Goal: Task Accomplishment & Management: Complete application form

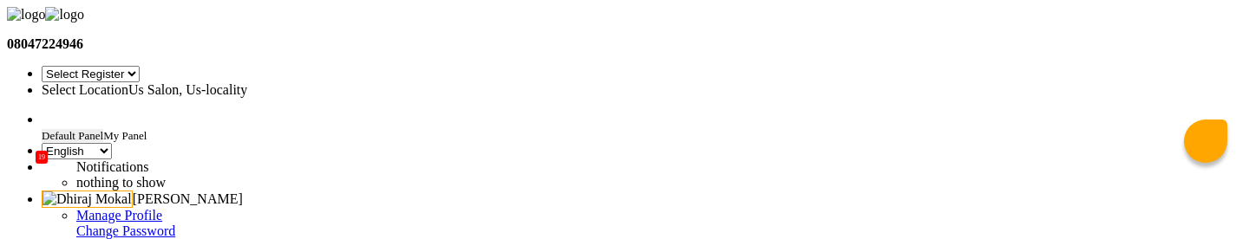
select select "en"
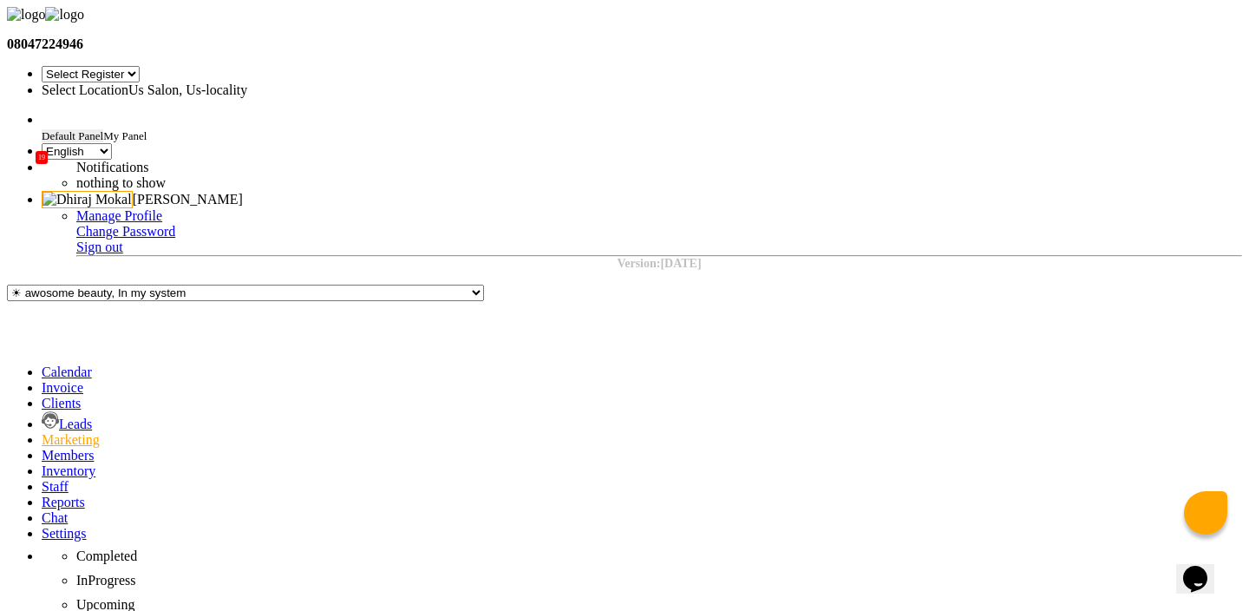
click at [42, 239] on link "Invoice" at bounding box center [63, 387] width 42 height 15
select select "service"
type input "0028"
select select "1023"
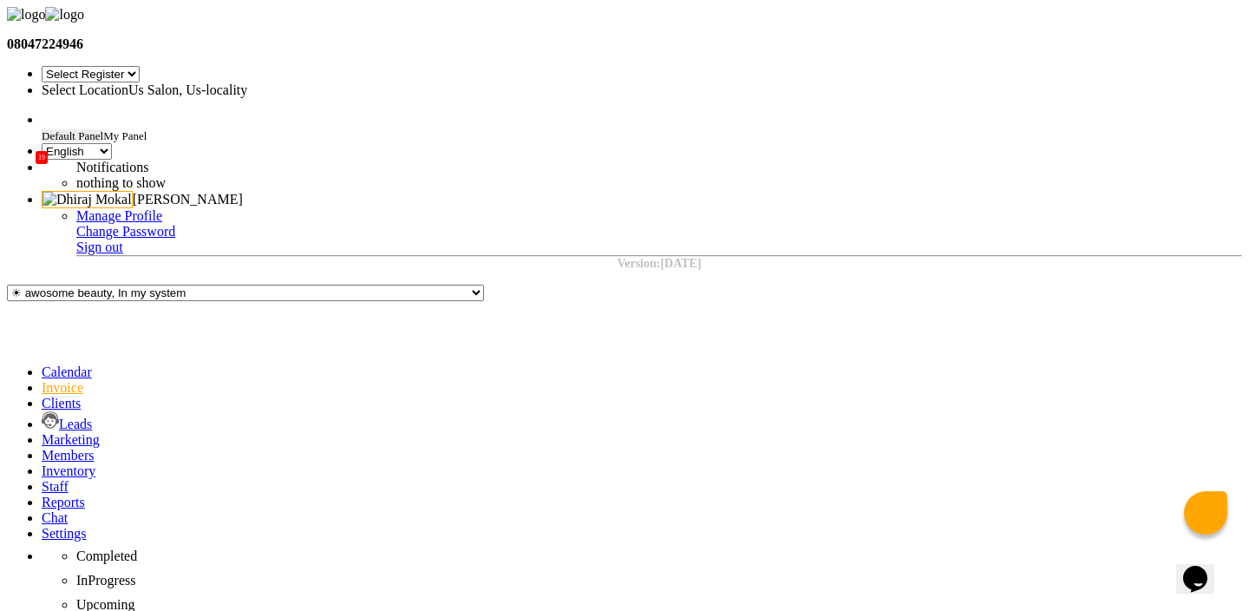
select select "product"
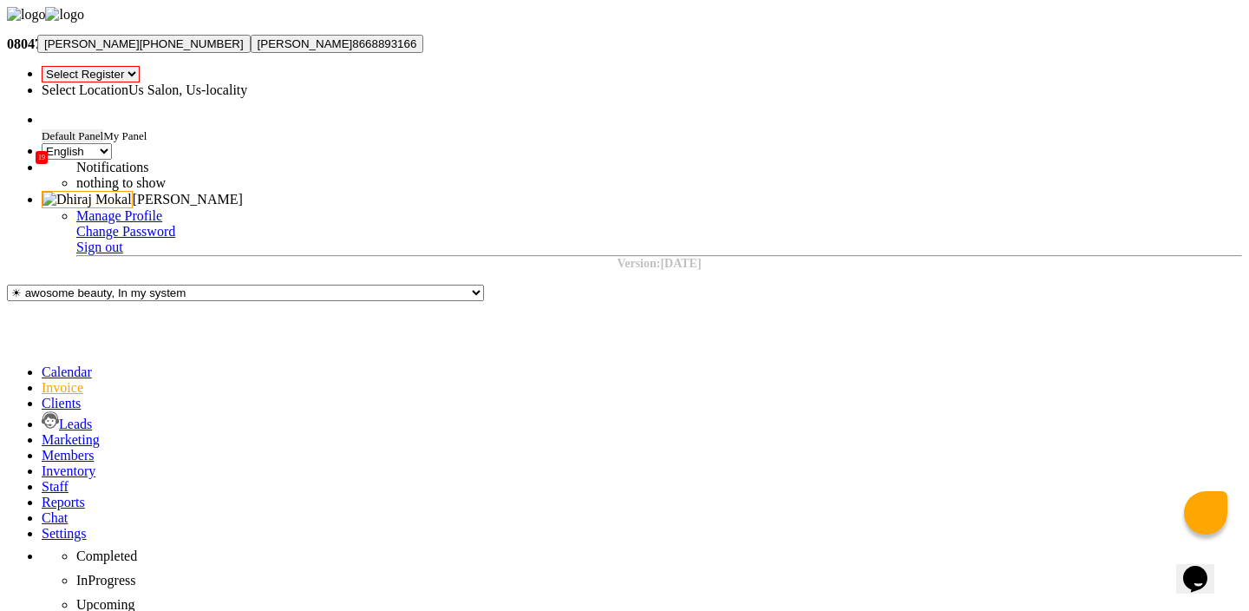
click at [140, 50] on span "[PERSON_NAME]" at bounding box center [91, 43] width 95 height 13
type input "8668893166"
select select "2: Object"
click at [345, 84] on input "text" at bounding box center [194, 90] width 304 height 13
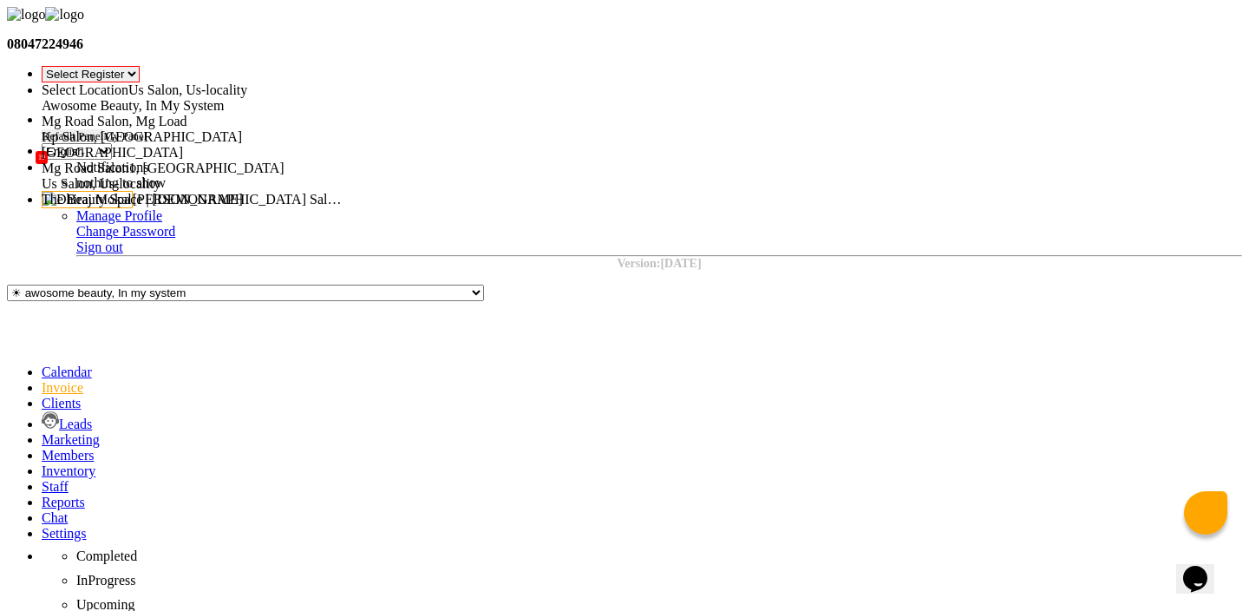
click at [242, 129] on span "Kp Salon, [GEOGRAPHIC_DATA]" at bounding box center [142, 136] width 200 height 15
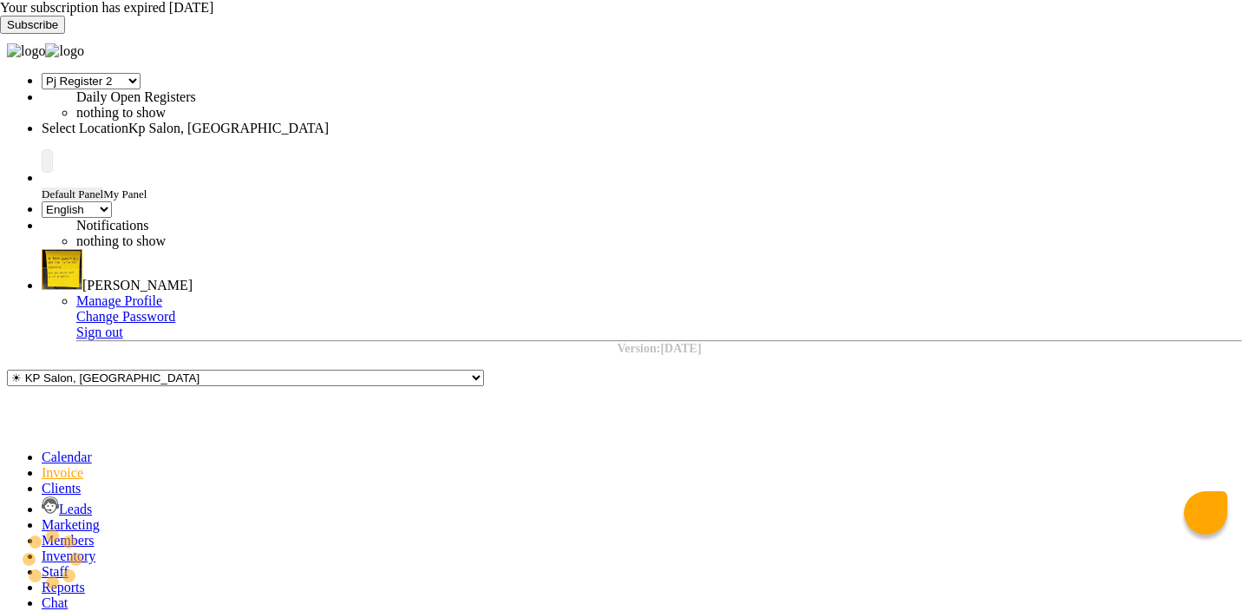
select select "15"
select select "en"
select select "service"
type input "0980"
select select "554"
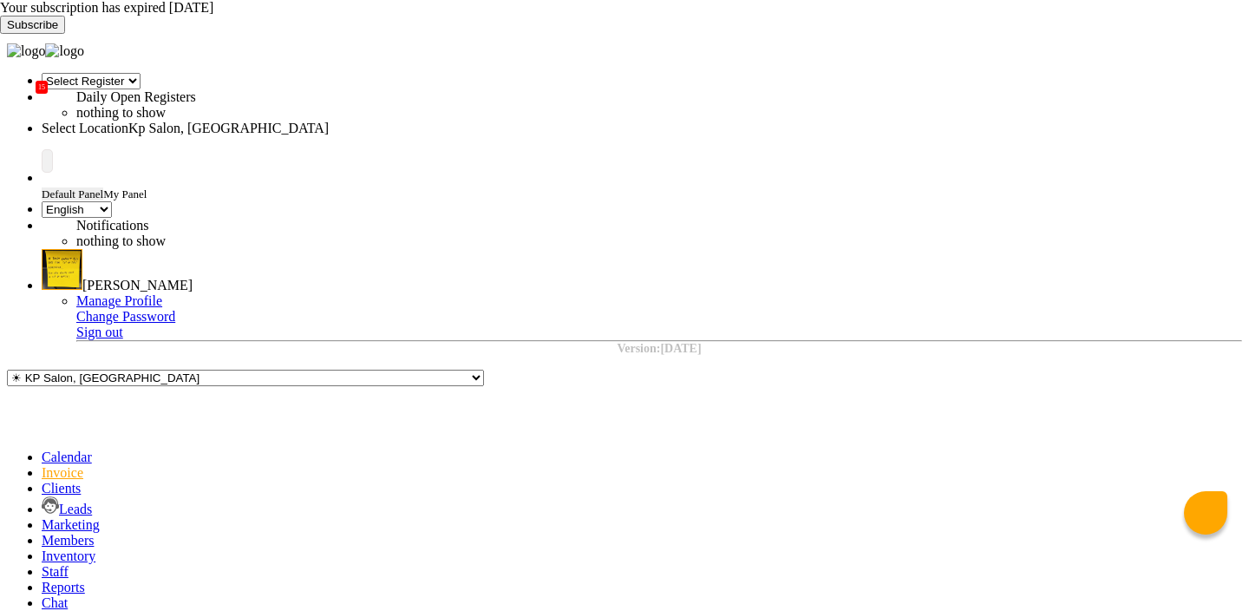
select select "product"
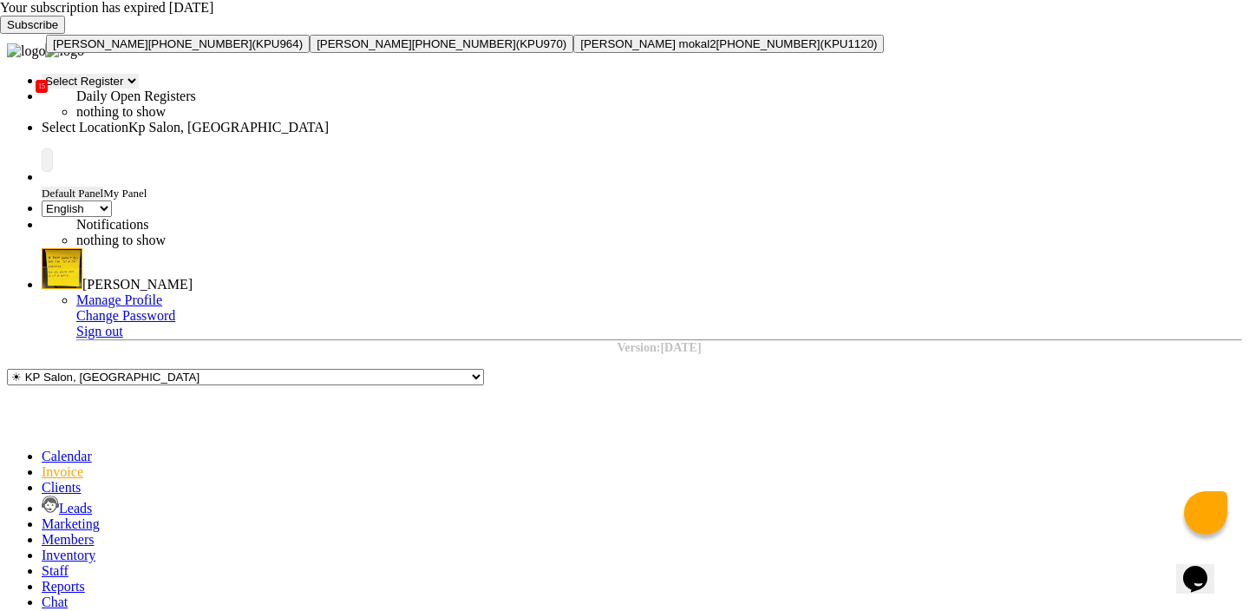
click at [234, 50] on ngb-highlight "+91 8668893166" at bounding box center [200, 43] width 104 height 13
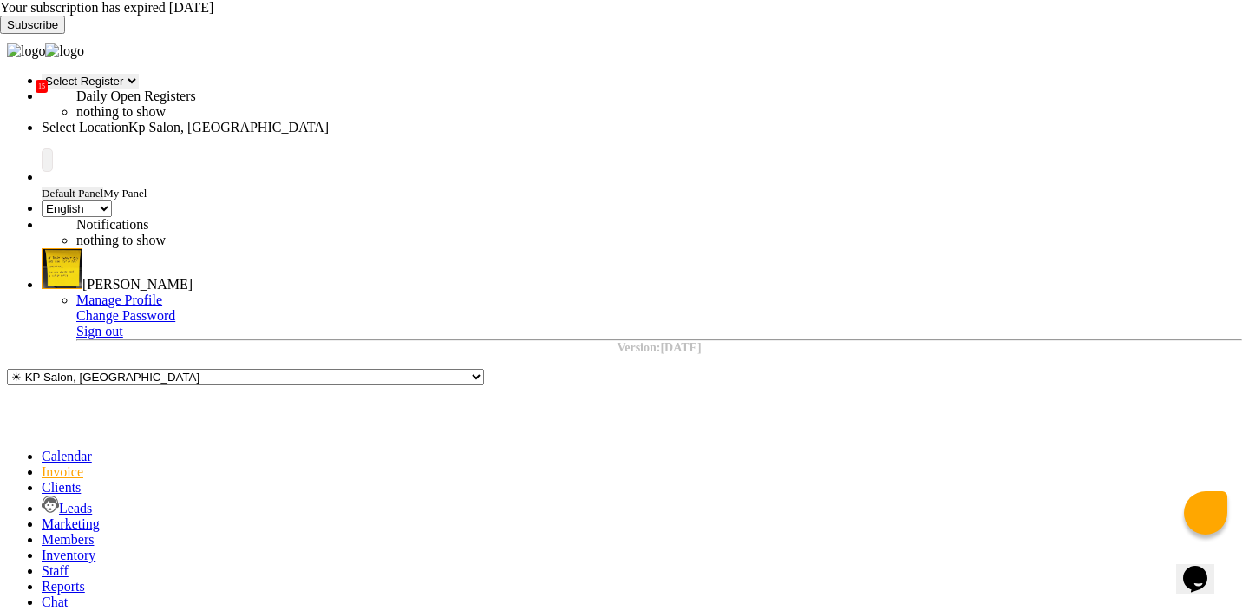
type input "8668893166"
select select "4: Object"
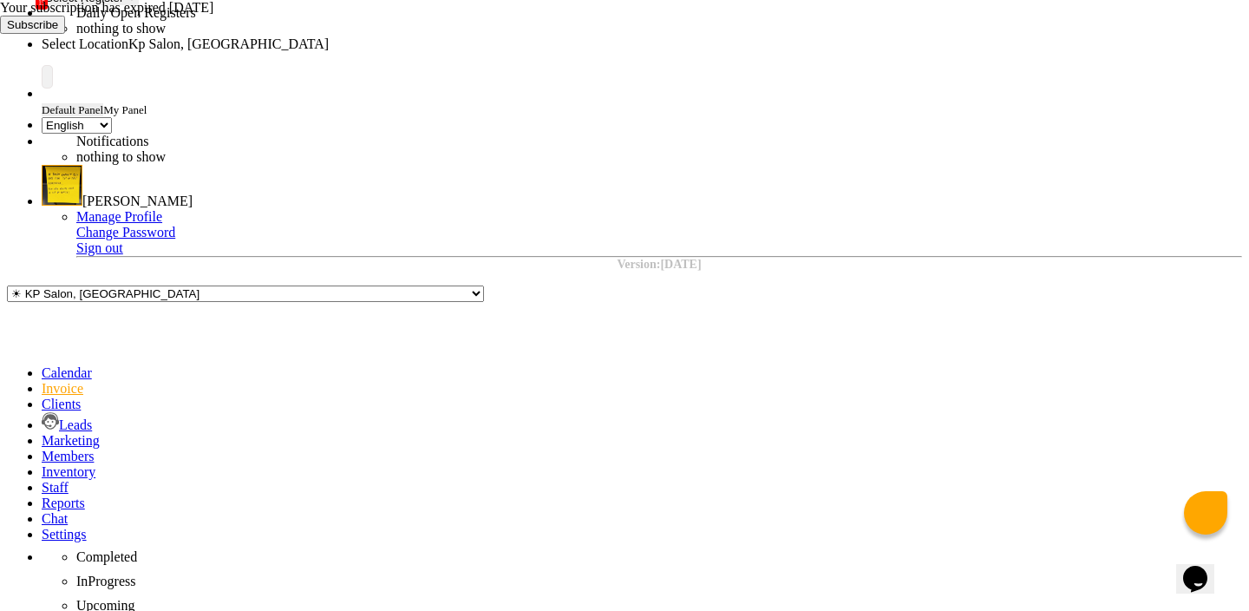
scroll to position [127, 0]
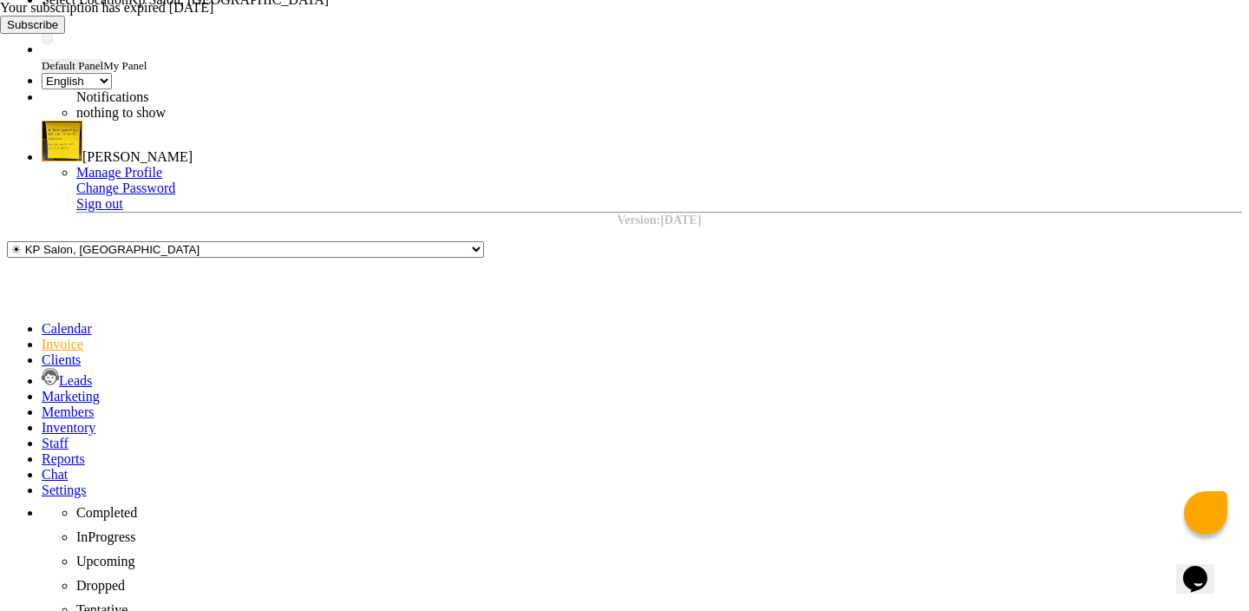
select select "membership"
select select "1851"
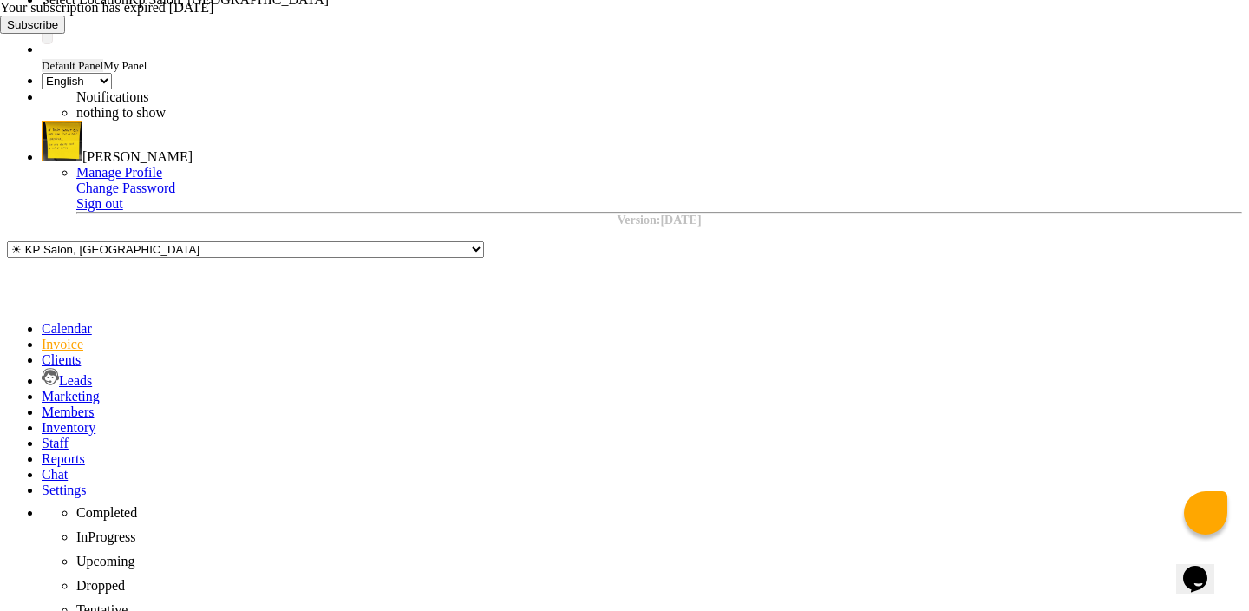
select select "select"
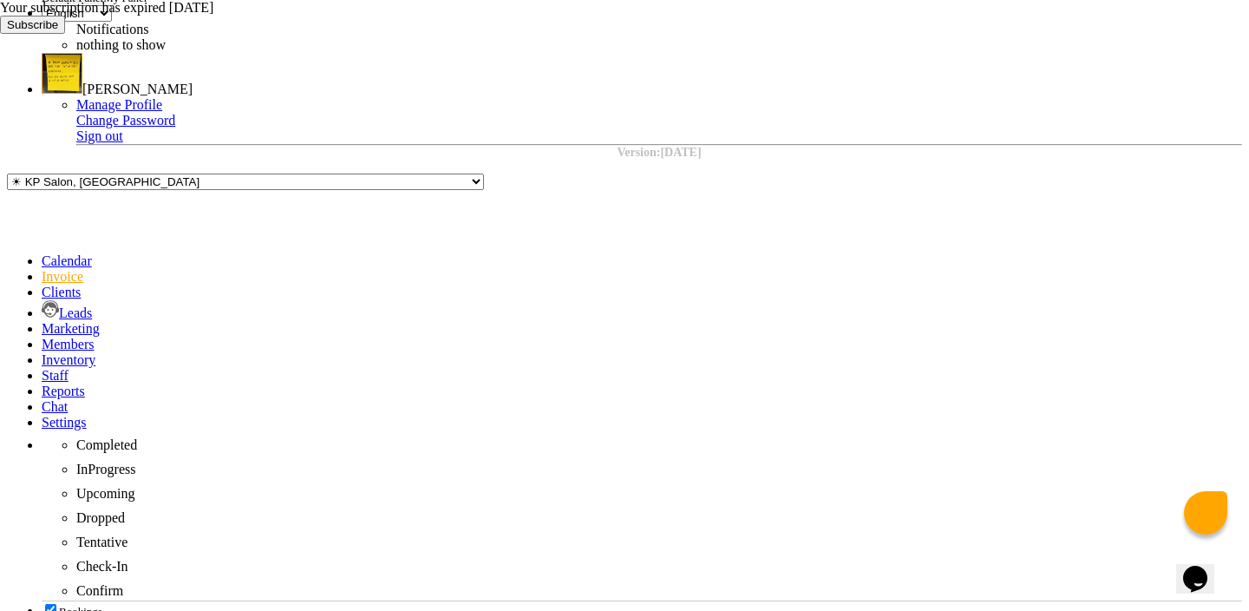
scroll to position [238, 0]
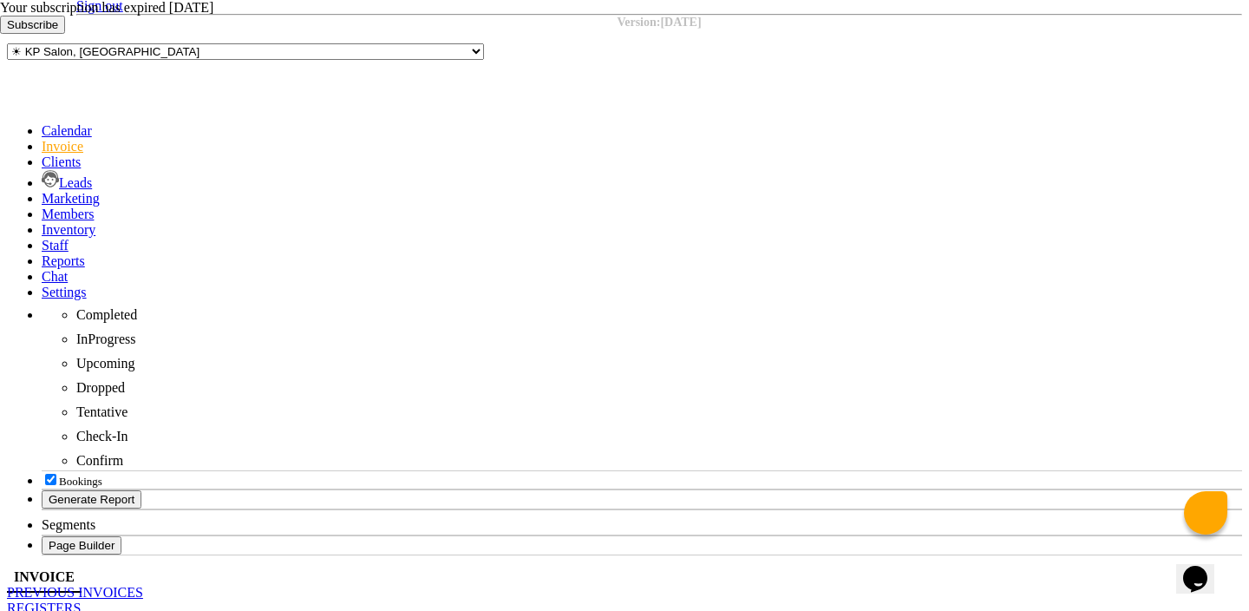
scroll to position [336, 0]
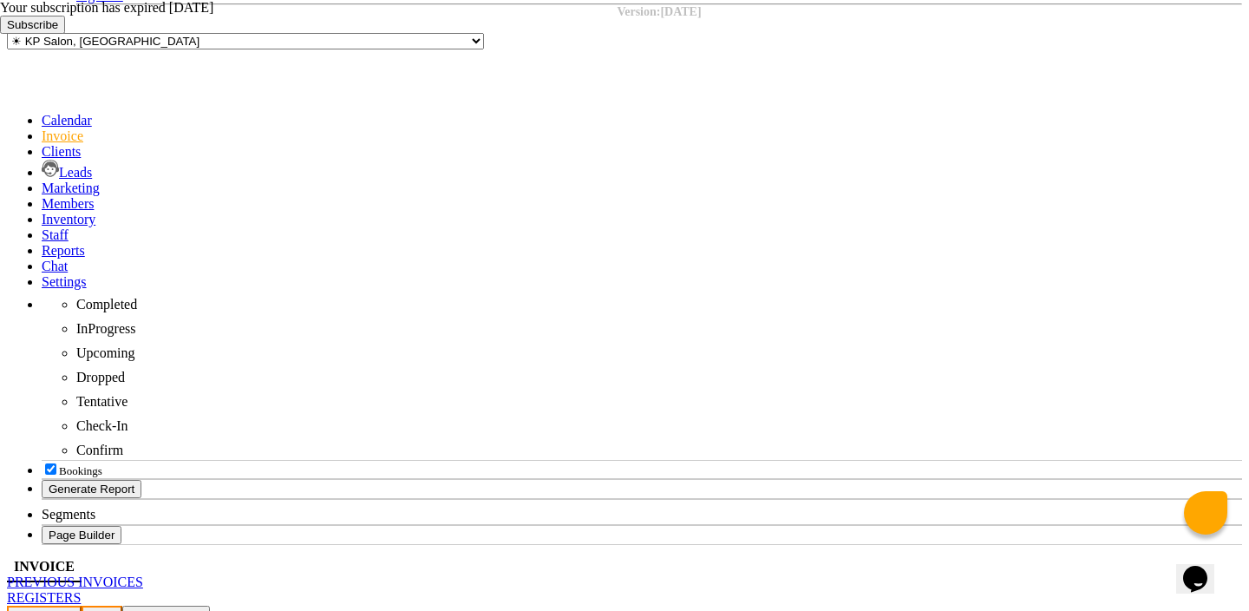
checkbox input "false"
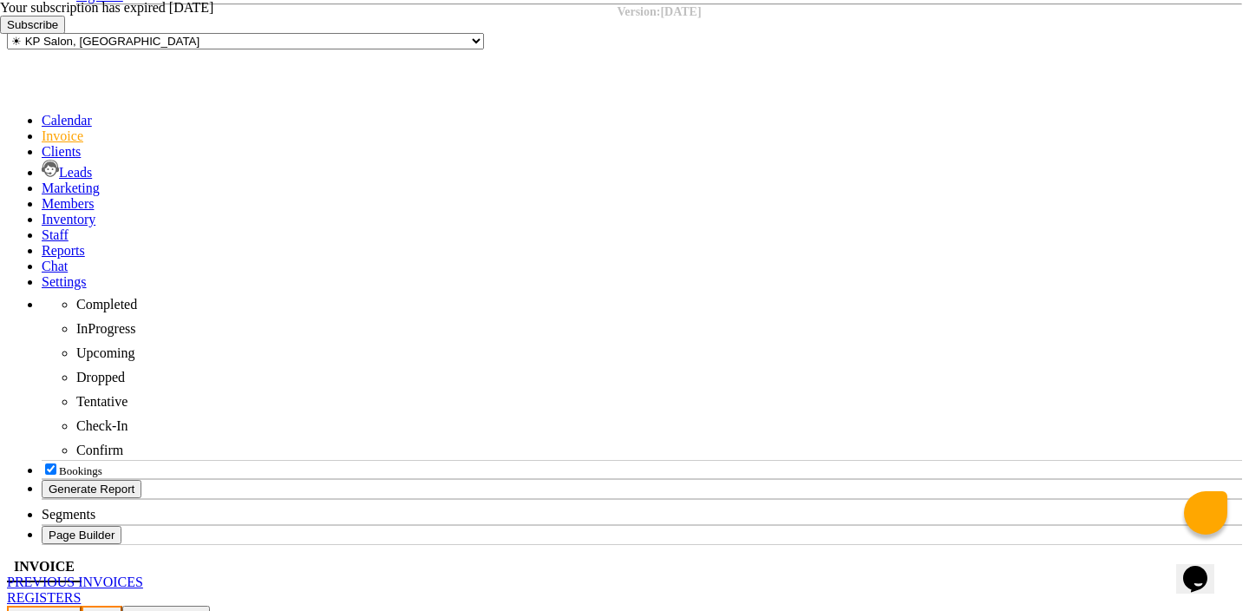
checkbox input "false"
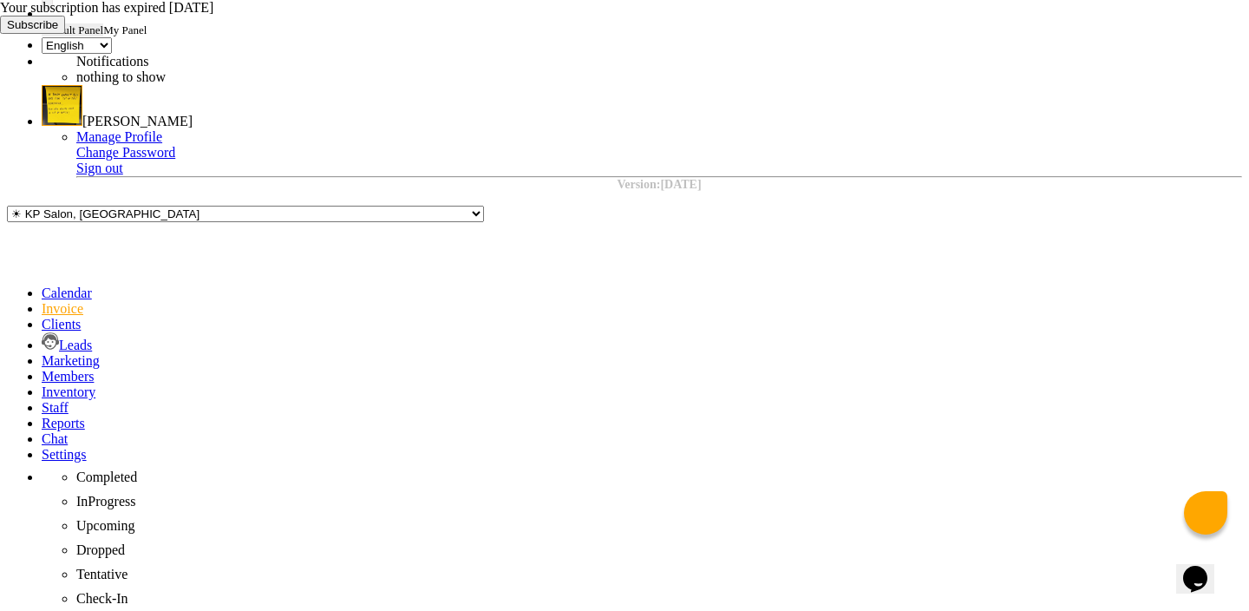
scroll to position [47, 0]
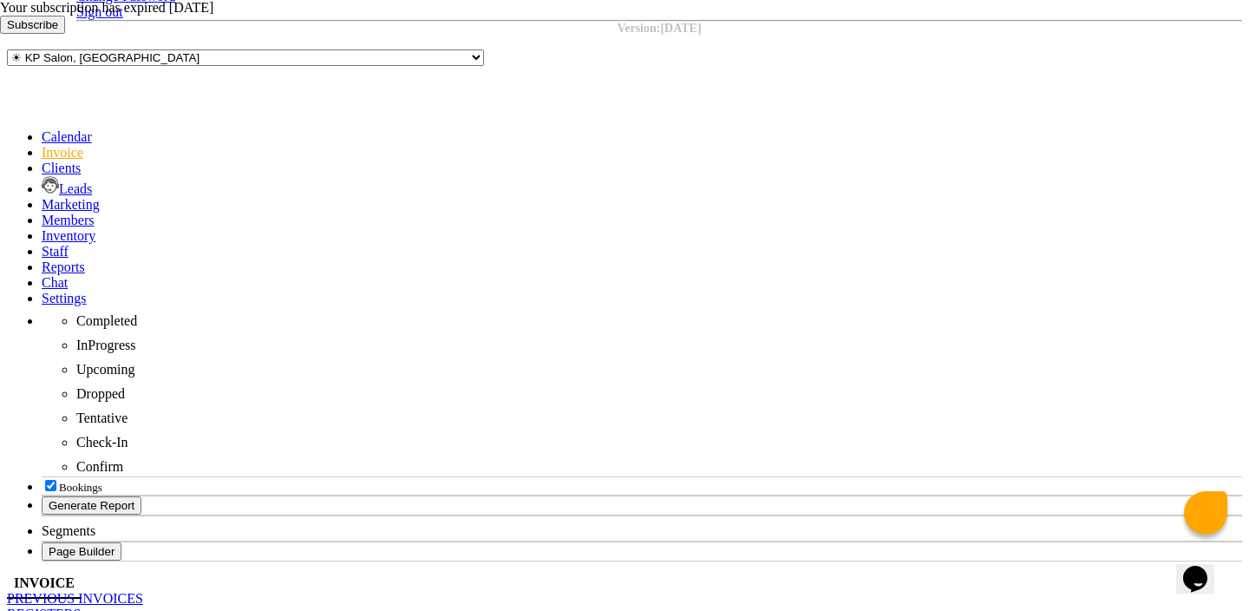
type textarea "test"
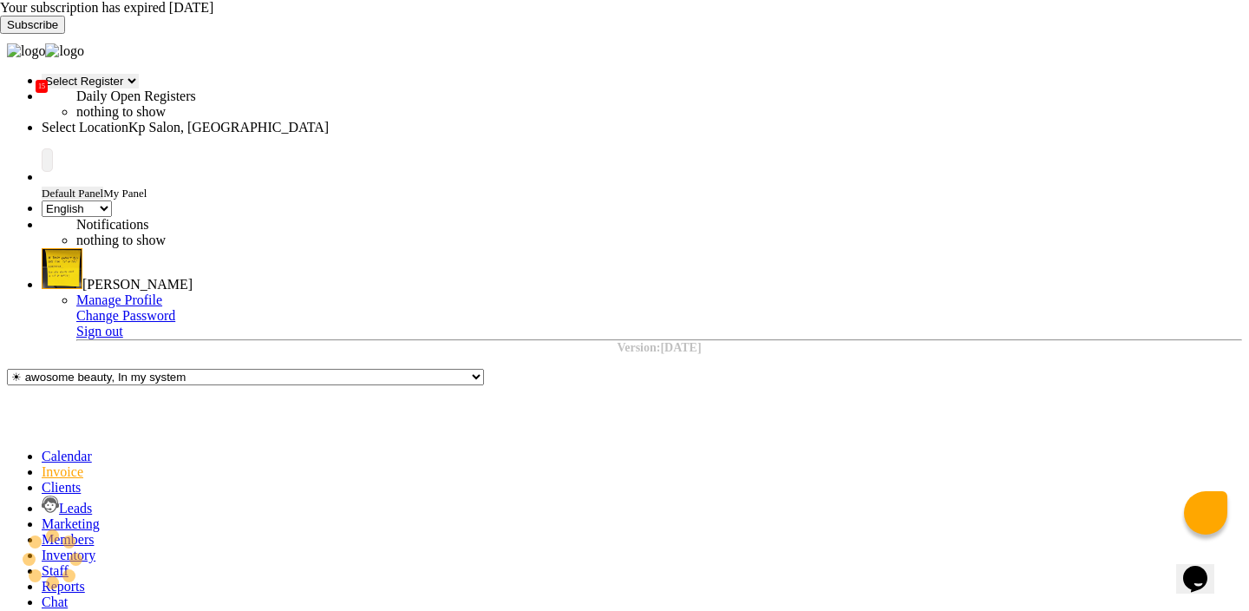
click at [42, 448] on icon at bounding box center [42, 455] width 0 height 15
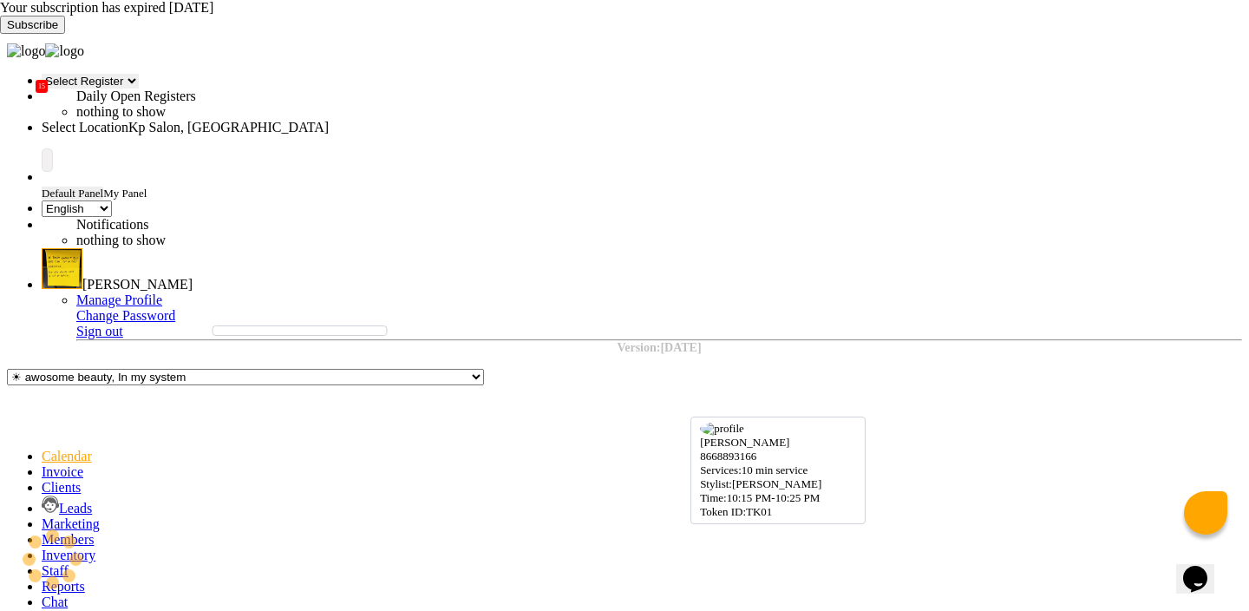
select select "7"
select select "service"
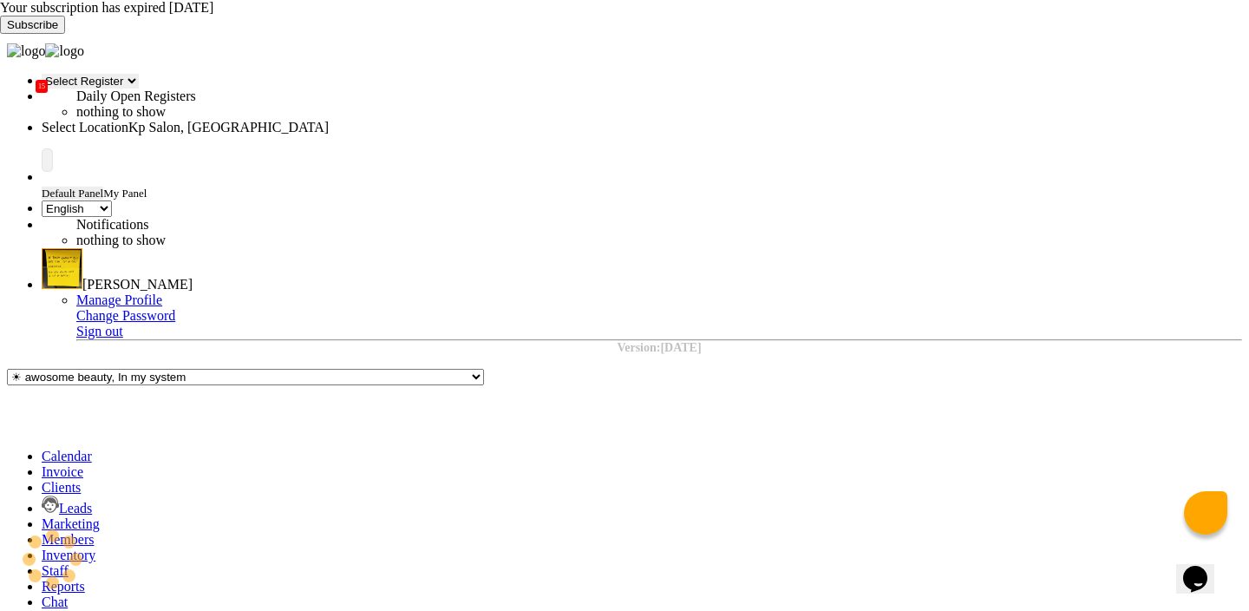
type input "0980"
select select "554"
select select "product"
type input "8668893166"
select select "1382"
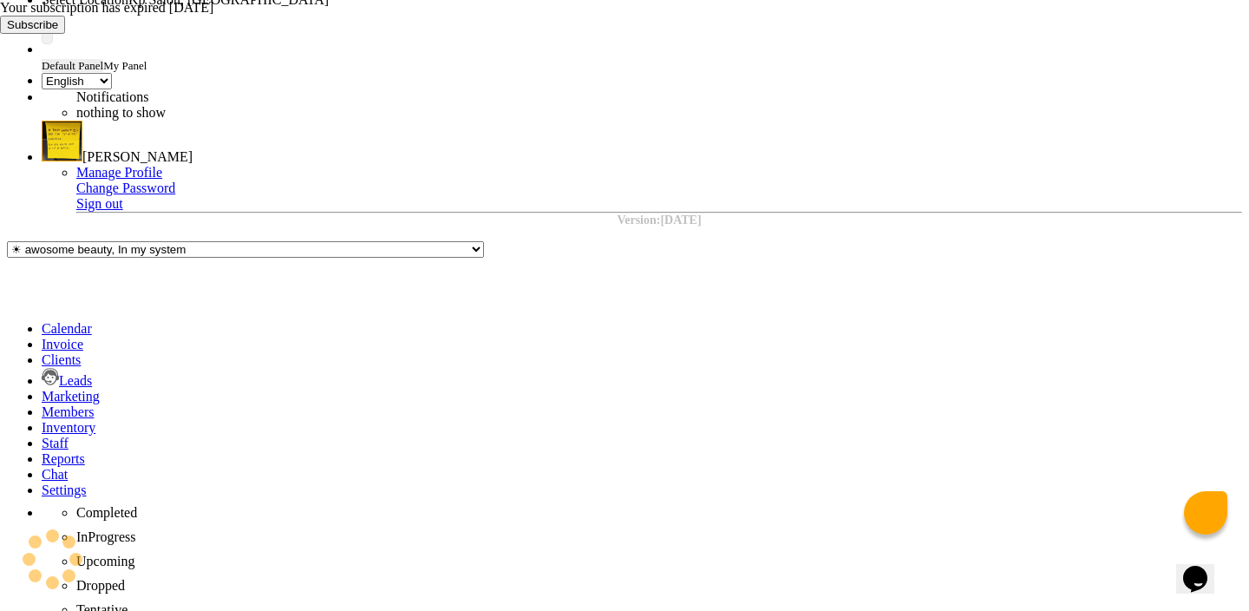
scroll to position [128, 0]
type input "30"
select select "4: Object"
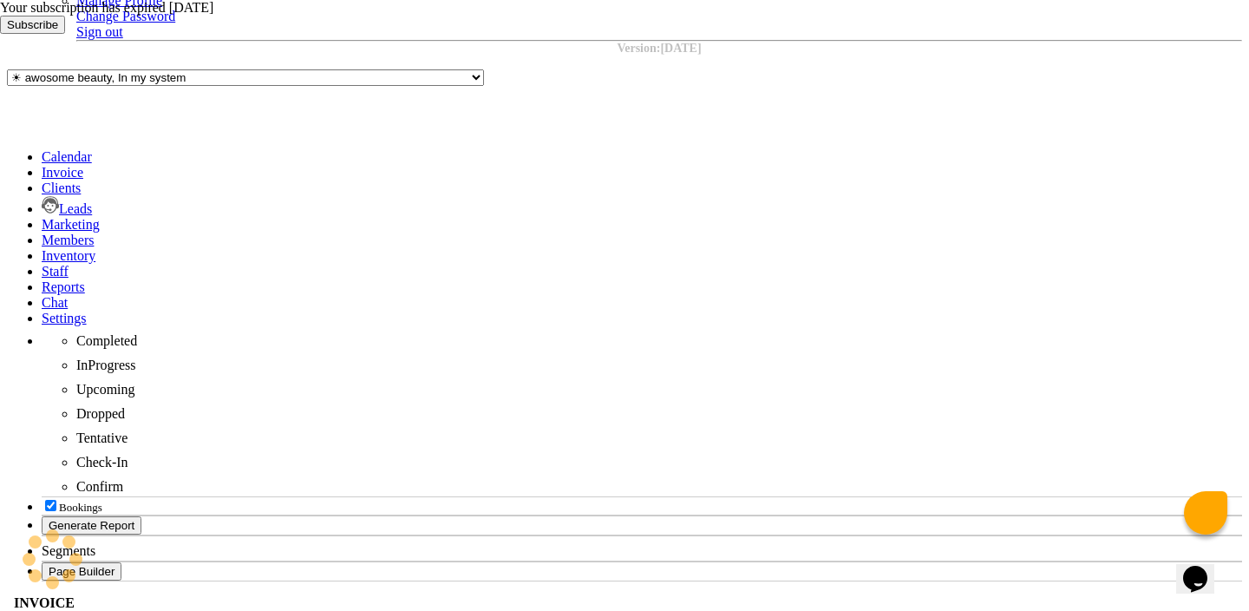
scroll to position [317, 0]
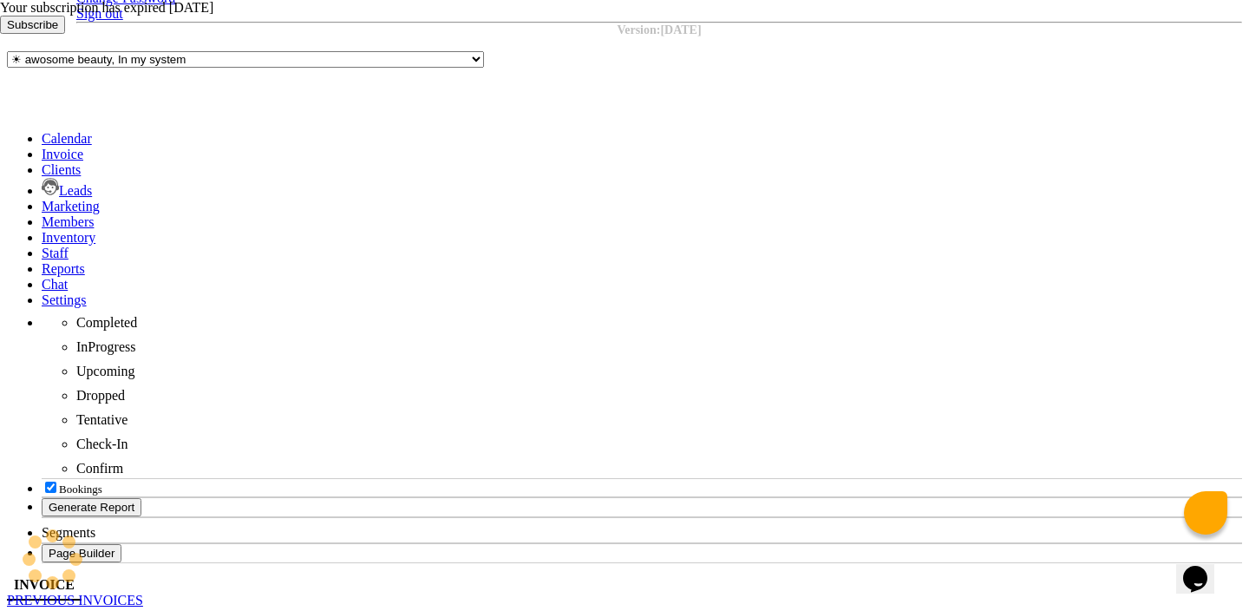
type textarea "test"
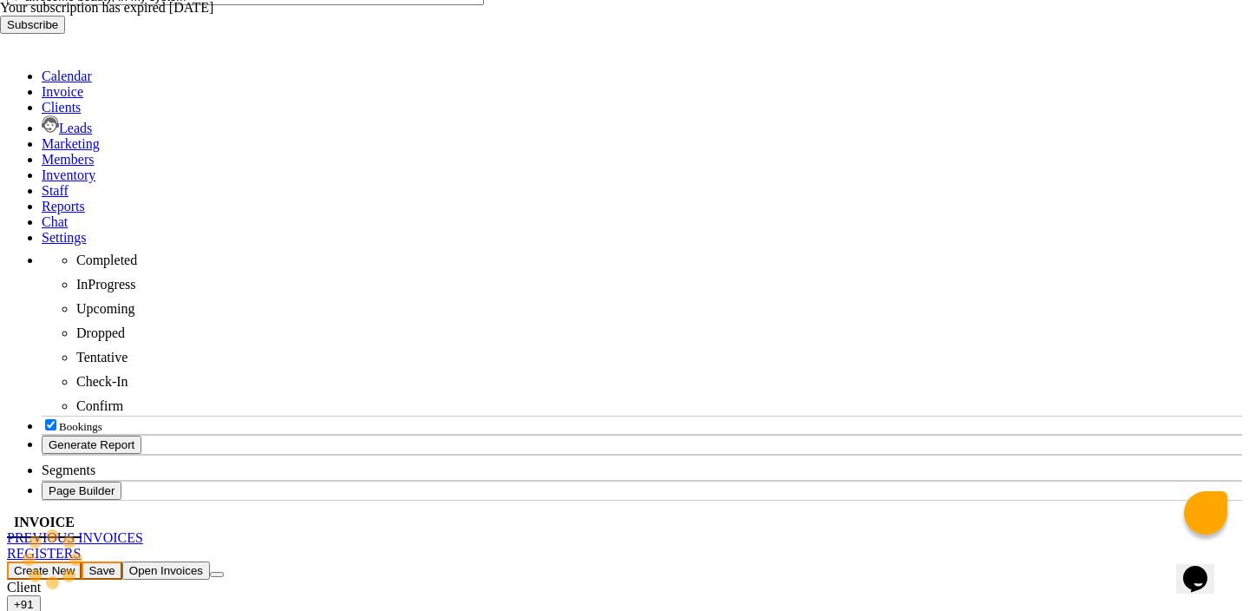
scroll to position [399, 0]
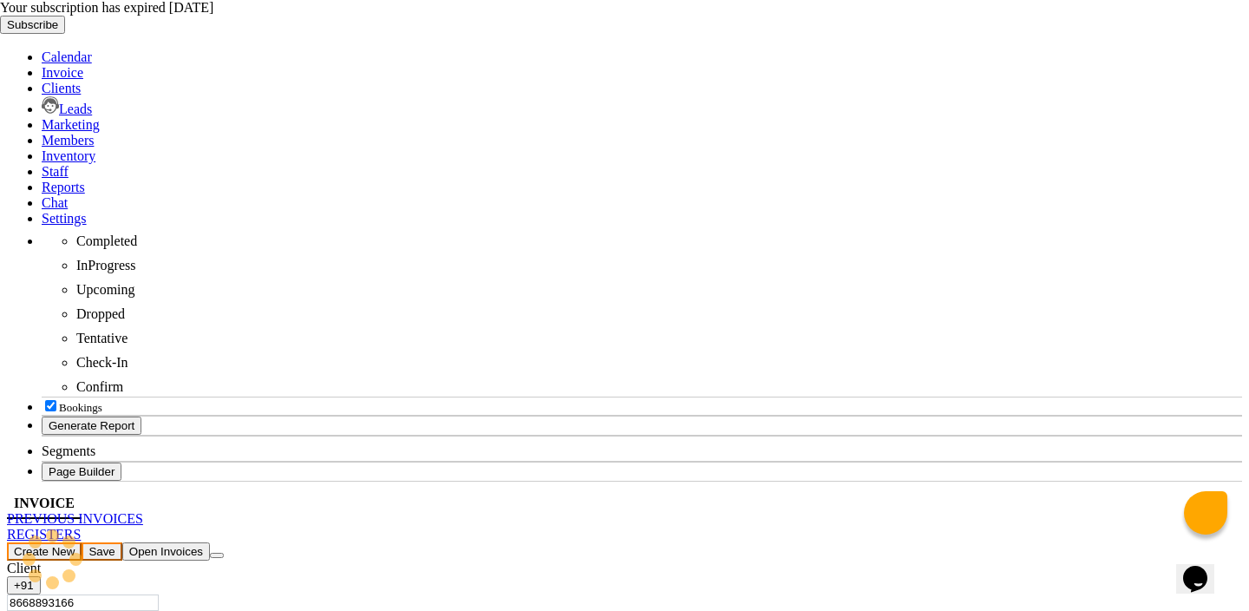
checkbox input "false"
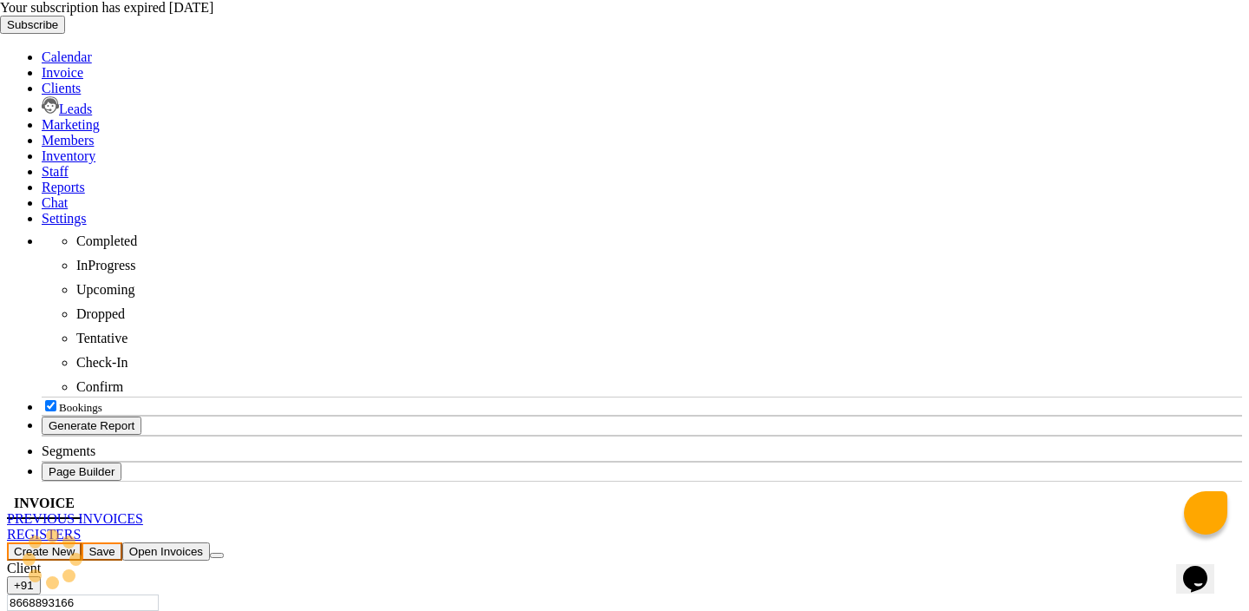
checkbox input "false"
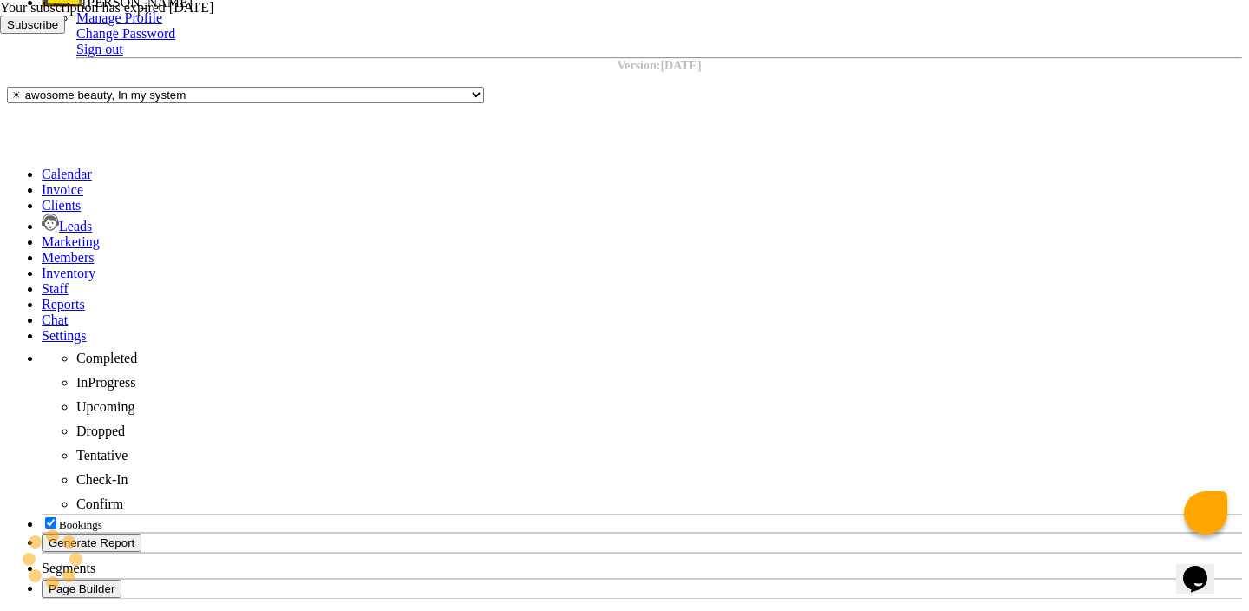
scroll to position [0, 0]
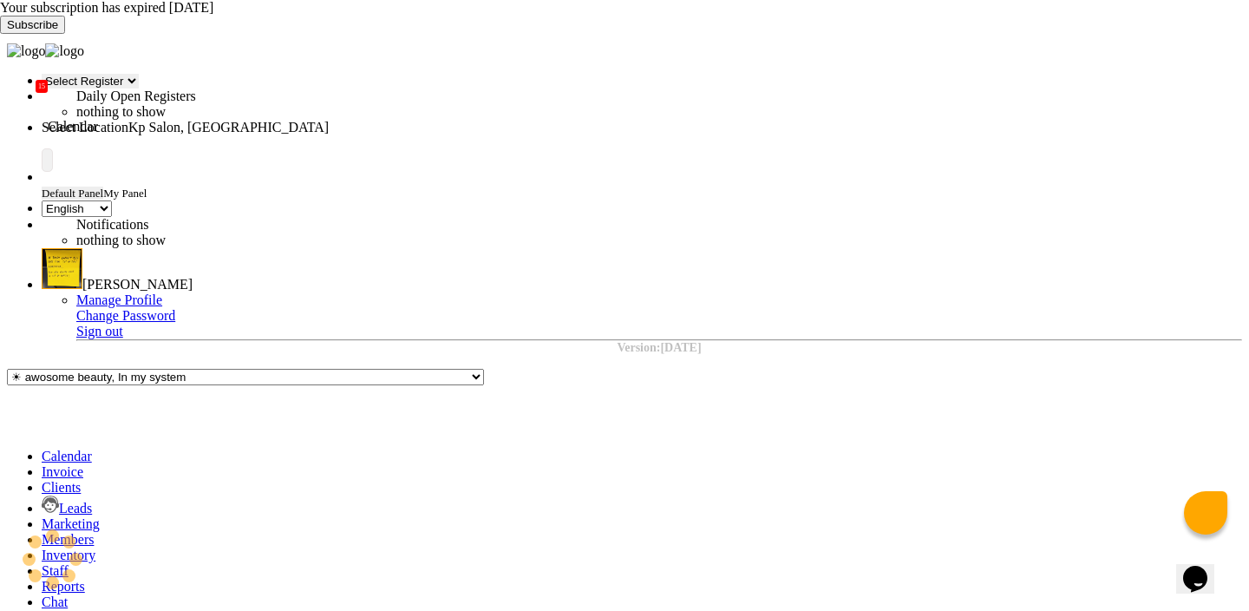
click at [42, 448] on icon at bounding box center [42, 455] width 0 height 15
click at [345, 120] on div "Select Location × Kp Salon, Pune" at bounding box center [194, 128] width 304 height 16
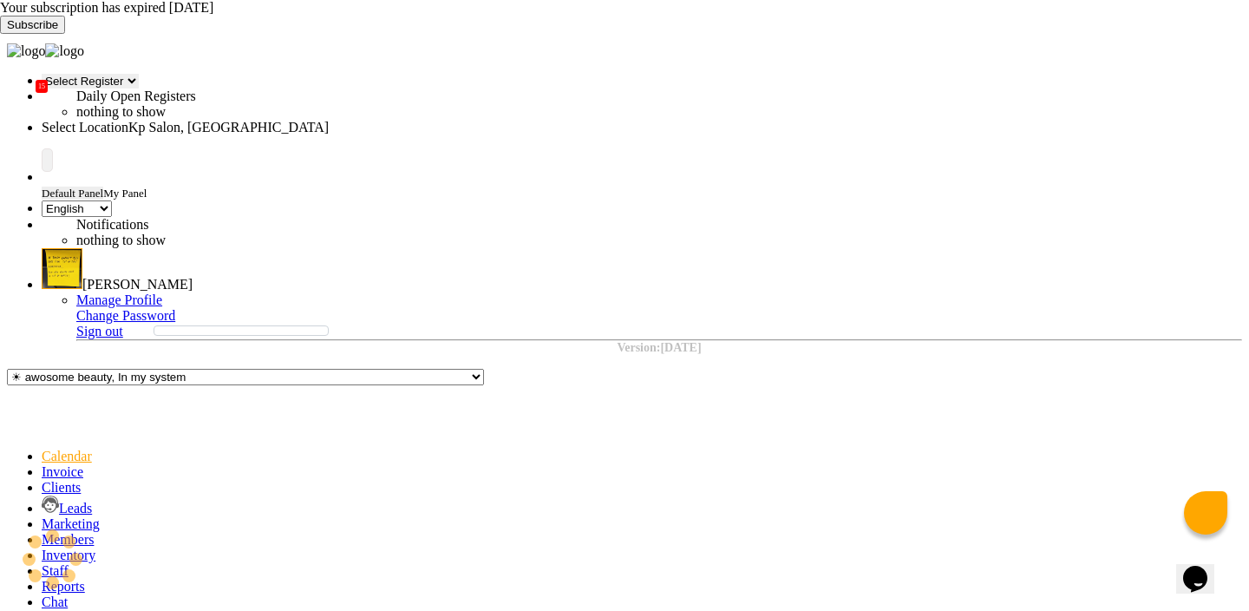
click at [345, 121] on input "text" at bounding box center [194, 127] width 304 height 13
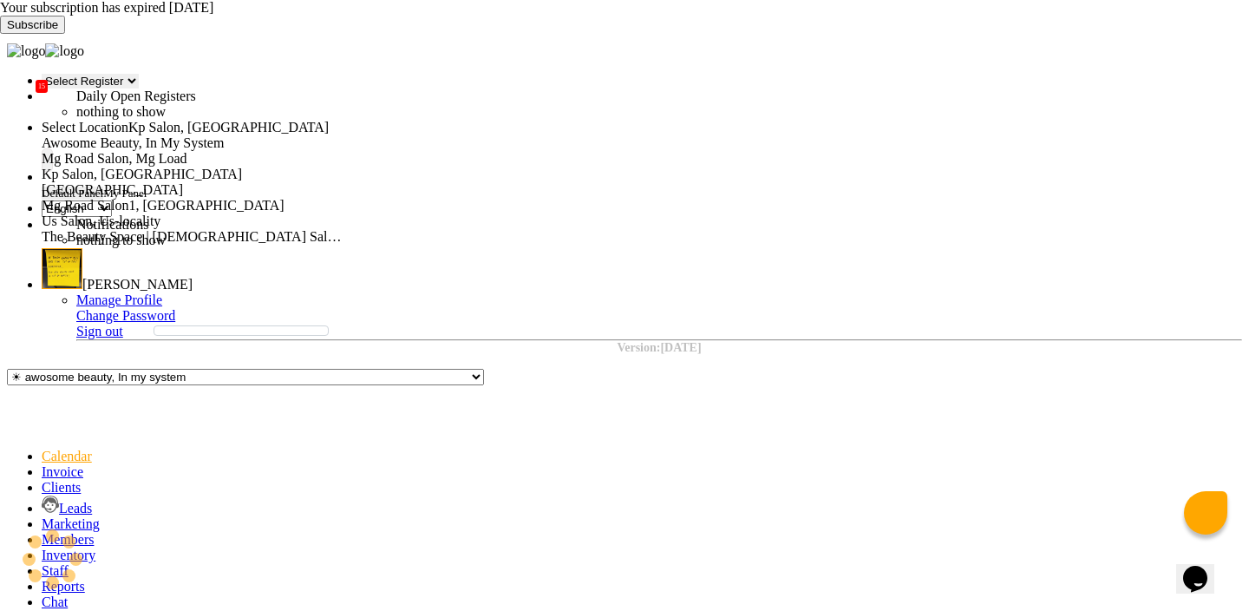
click at [224, 135] on span "Awosome Beauty, In My System" at bounding box center [133, 142] width 182 height 15
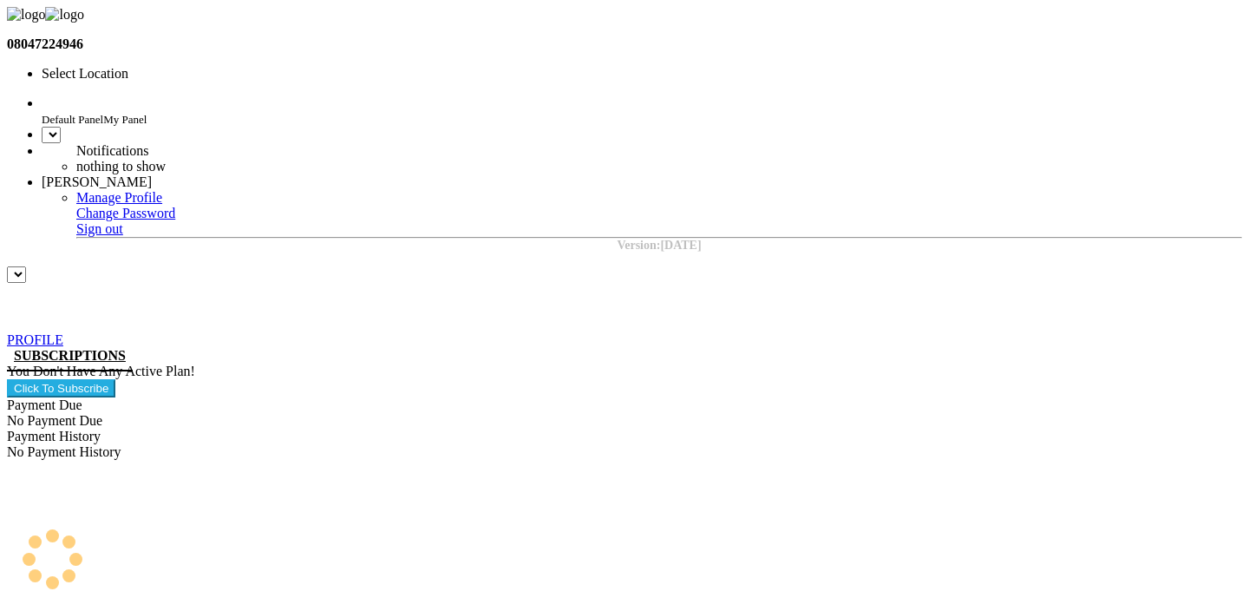
select select "en"
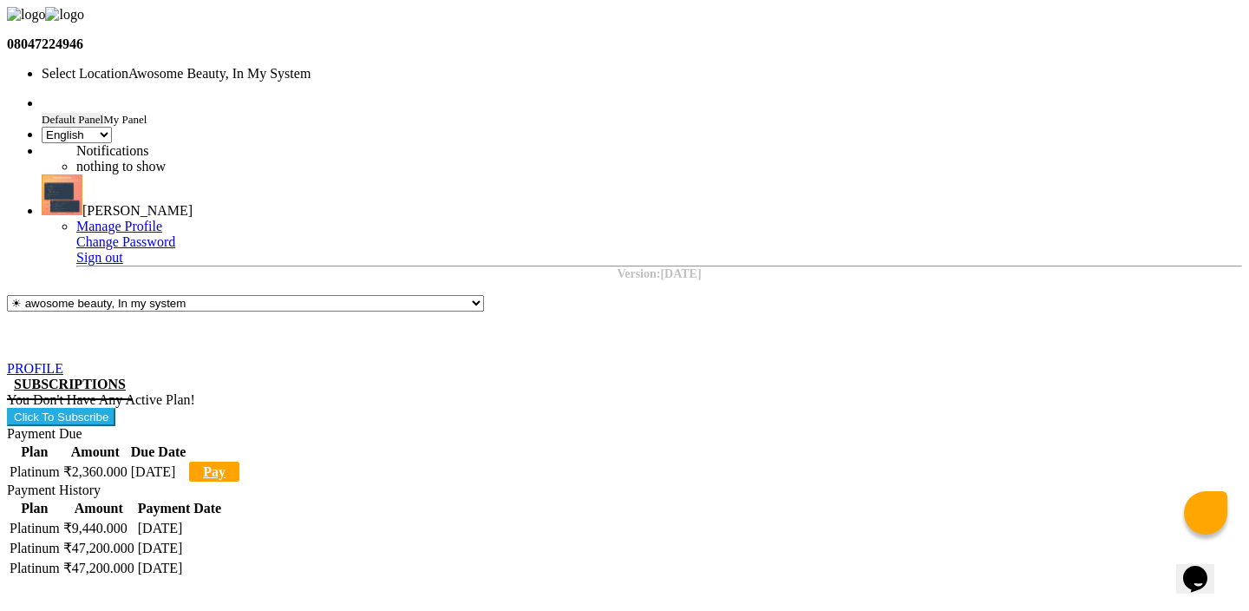
click at [345, 68] on input "text" at bounding box center [194, 74] width 304 height 13
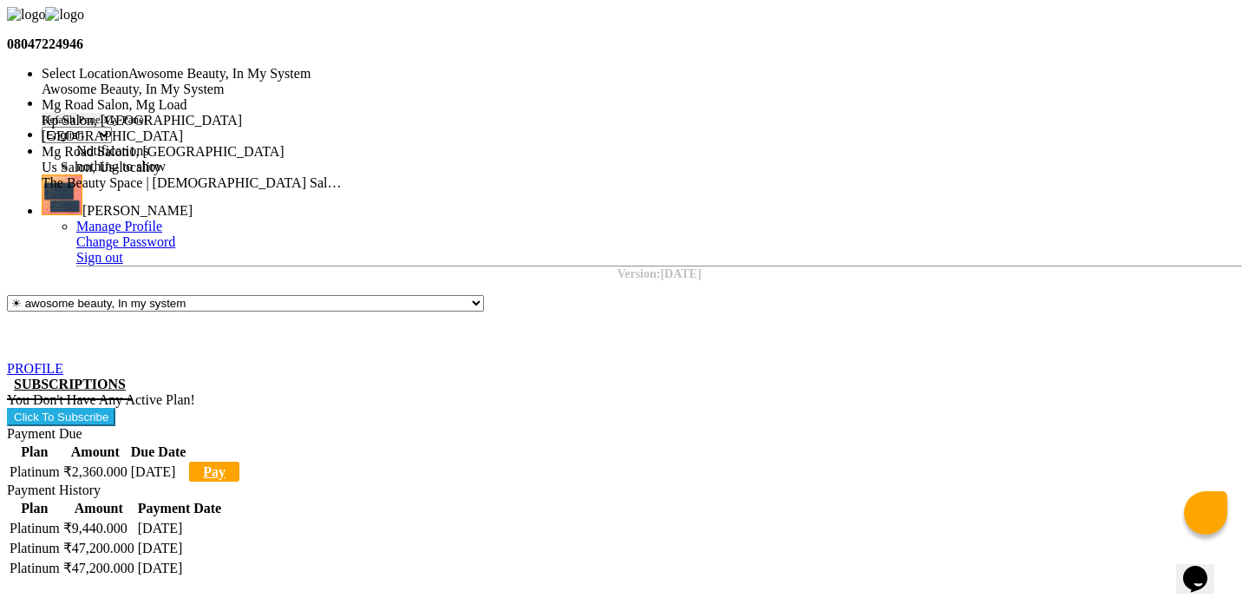
click at [187, 97] on span "Mg Road Salon, Mg Load" at bounding box center [115, 104] width 146 height 15
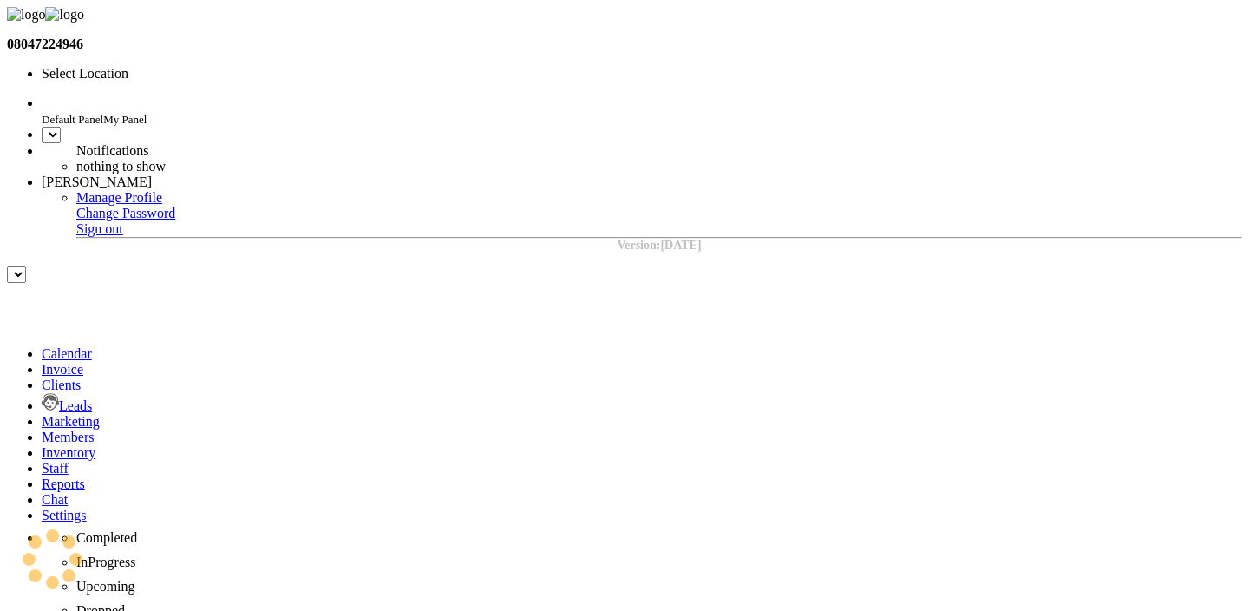
select select "en"
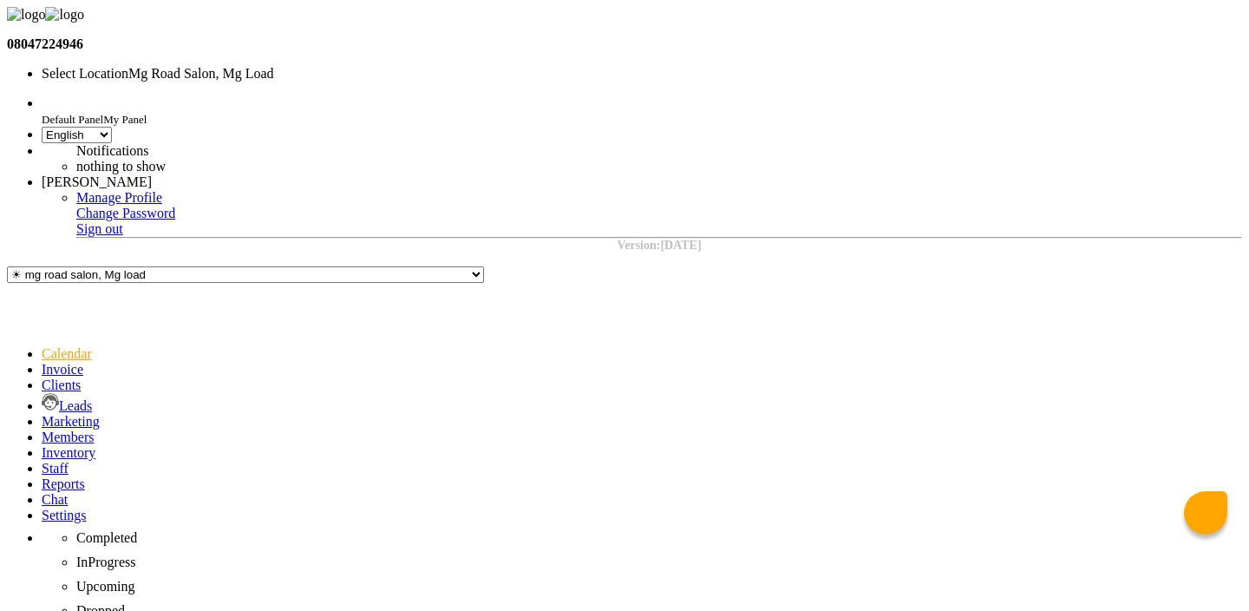
select select "en"
click at [42, 362] on link "Invoice" at bounding box center [63, 369] width 42 height 15
select select "service"
type input "2137"
select select "655"
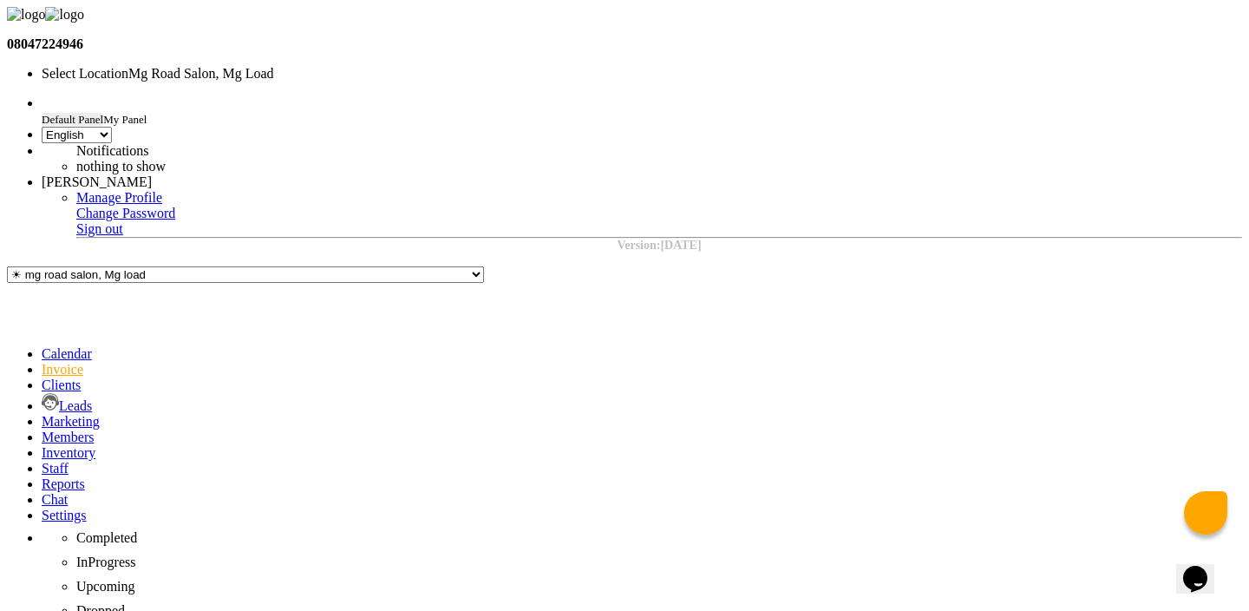
select select "product"
click at [232, 50] on ngb-highlight "1209000000001" at bounding box center [189, 43] width 83 height 13
type input "1209000000001"
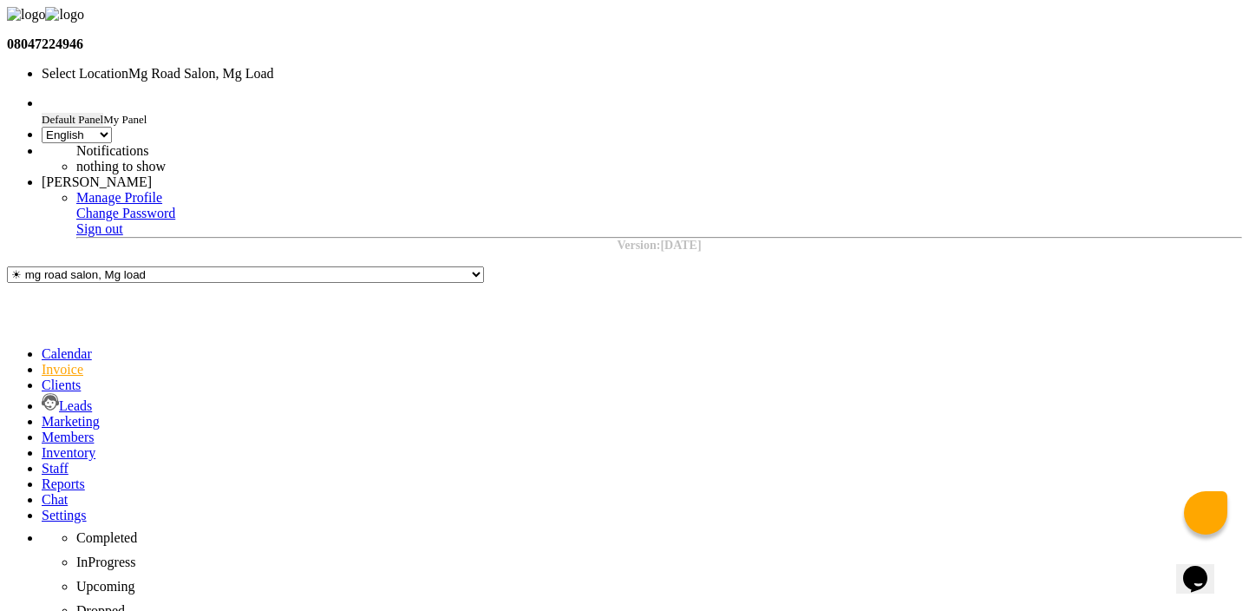
select select "1854"
type input "[PERSON_NAME]"
click at [345, 68] on input "text" at bounding box center [194, 74] width 304 height 13
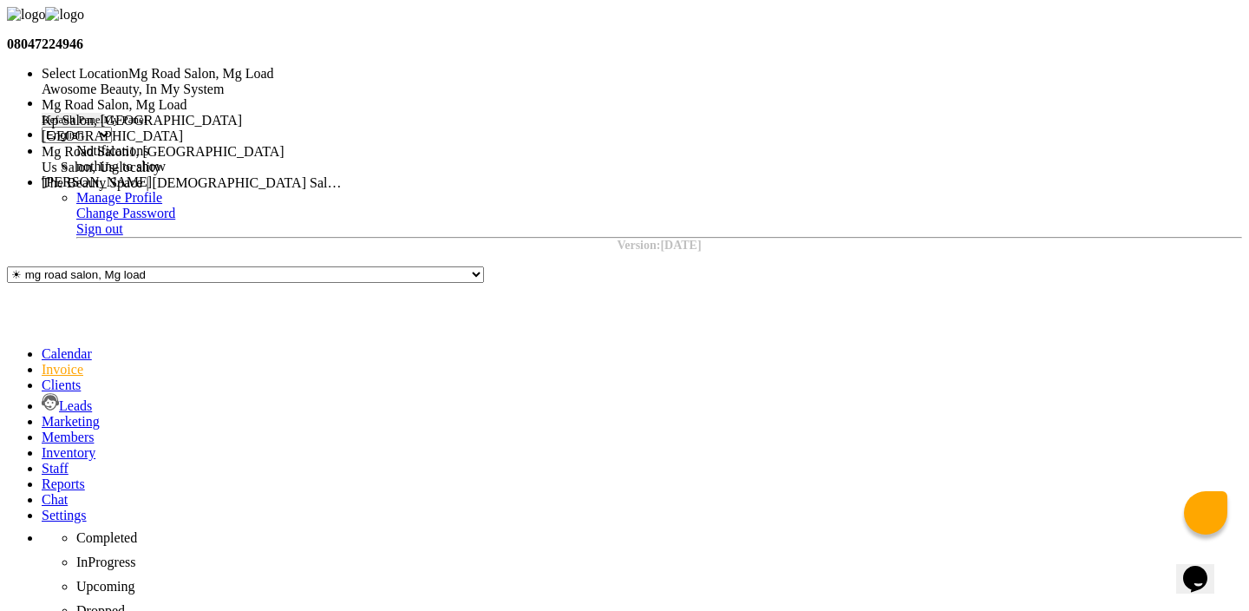
click at [160, 174] on span "Us Salon, Us-locality" at bounding box center [101, 167] width 119 height 15
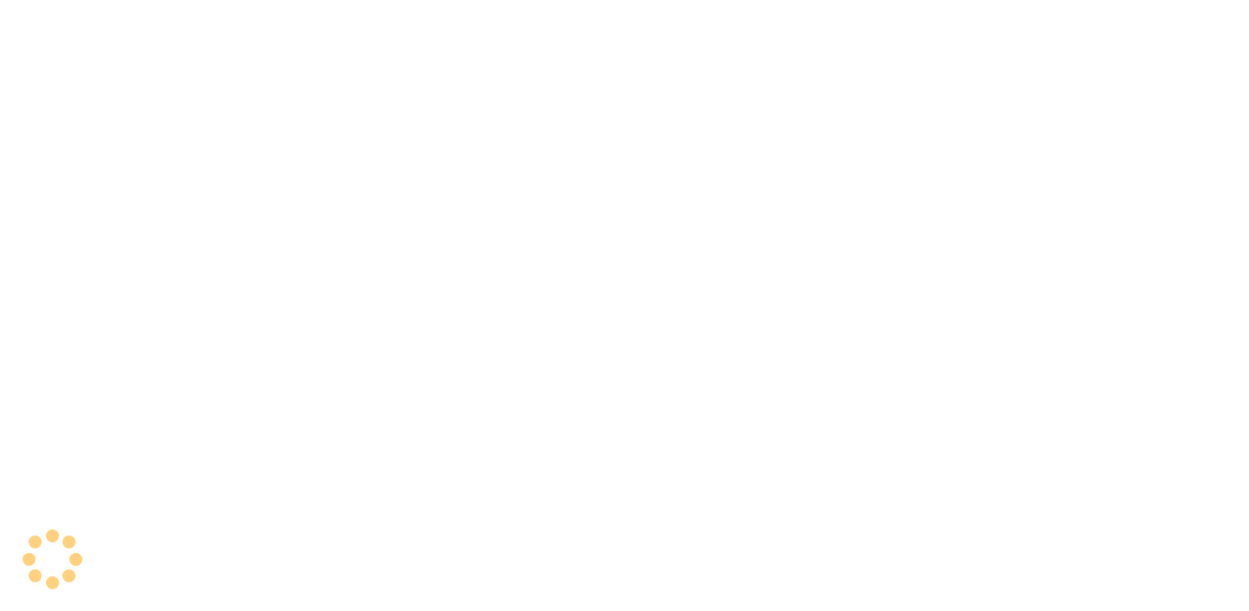
select select "en"
select select "service"
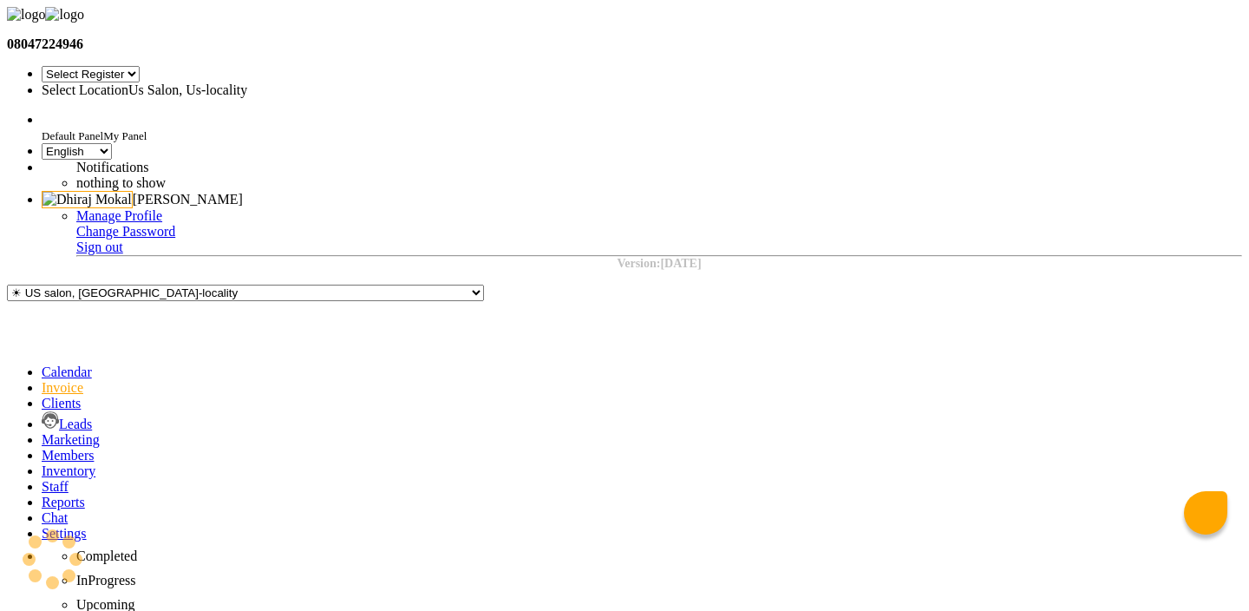
type input "0028"
select select "1023"
select select "product"
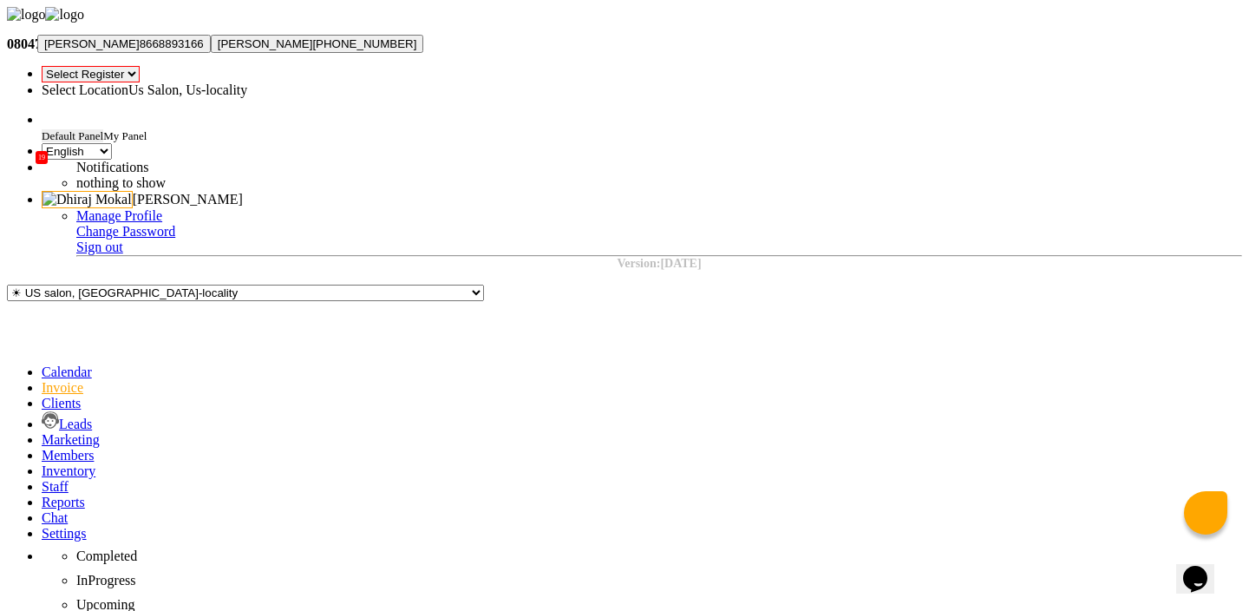
click at [204, 50] on ngb-highlight "8668893166" at bounding box center [172, 43] width 64 height 13
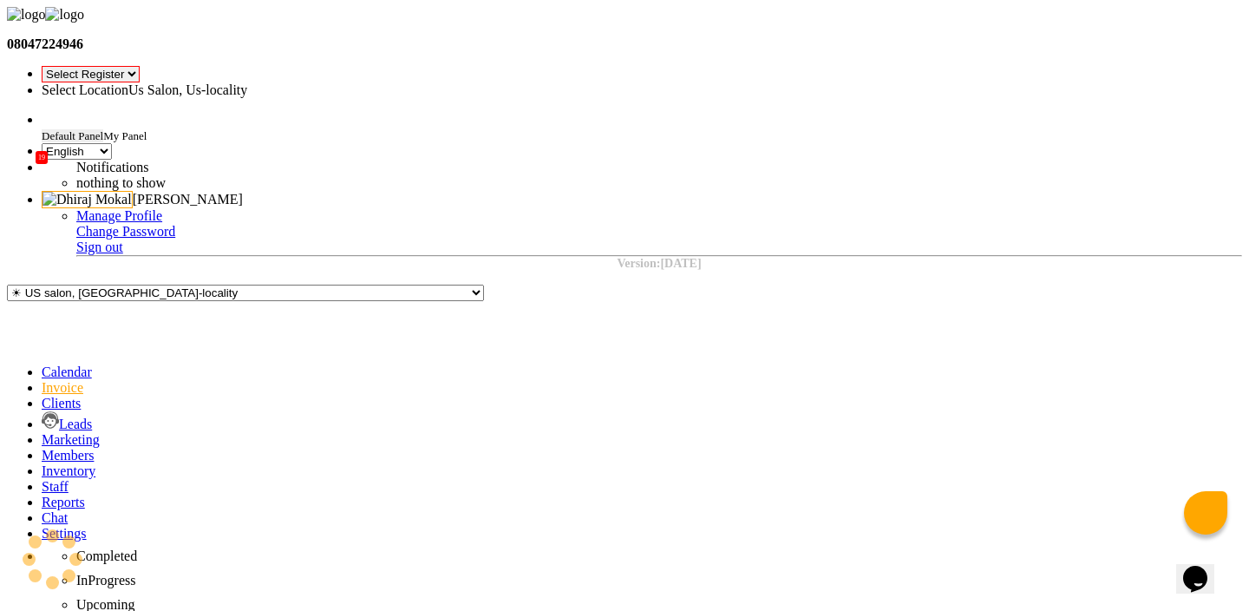
type input "8668893166"
select select "2: Object"
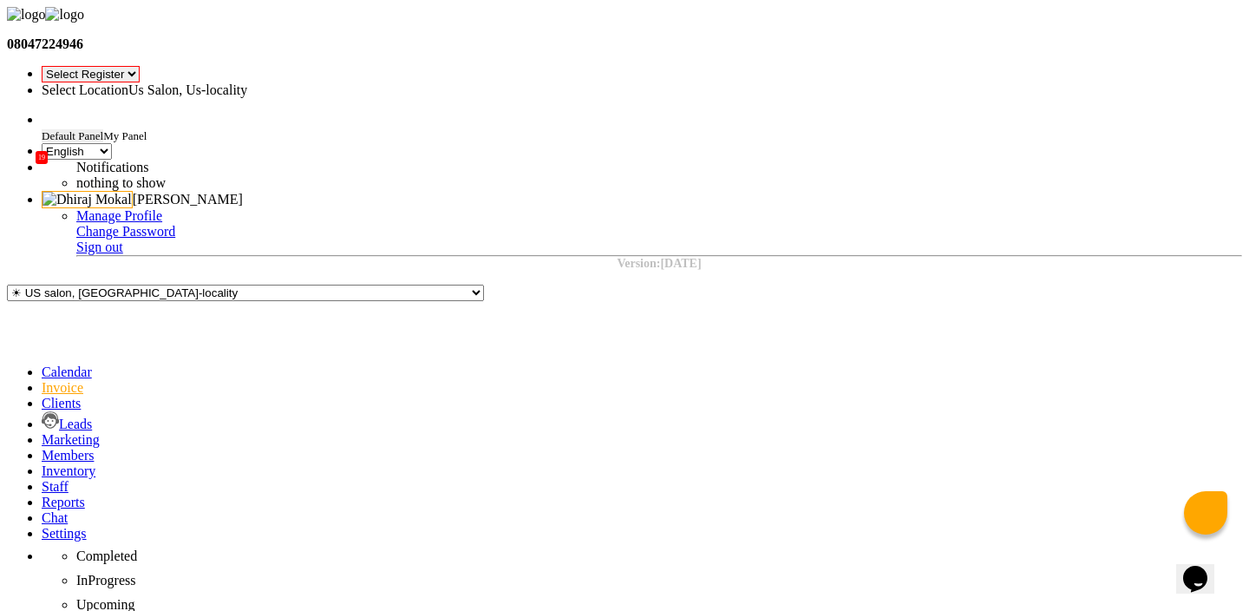
checkbox input "false"
select select "1114"
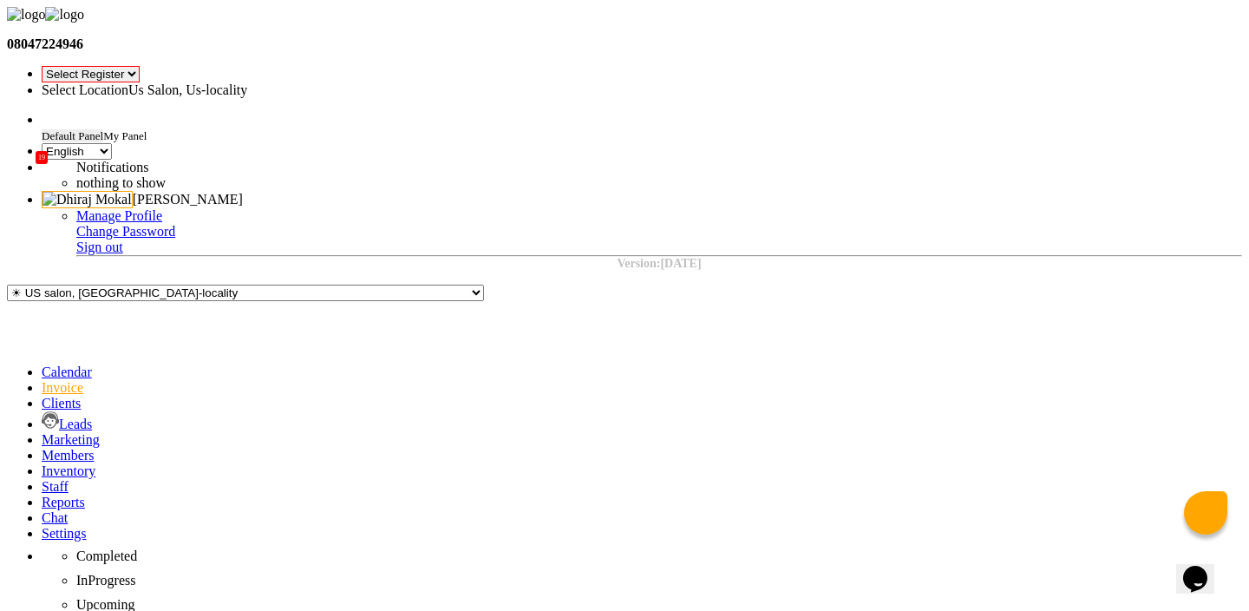
checkbox input "false"
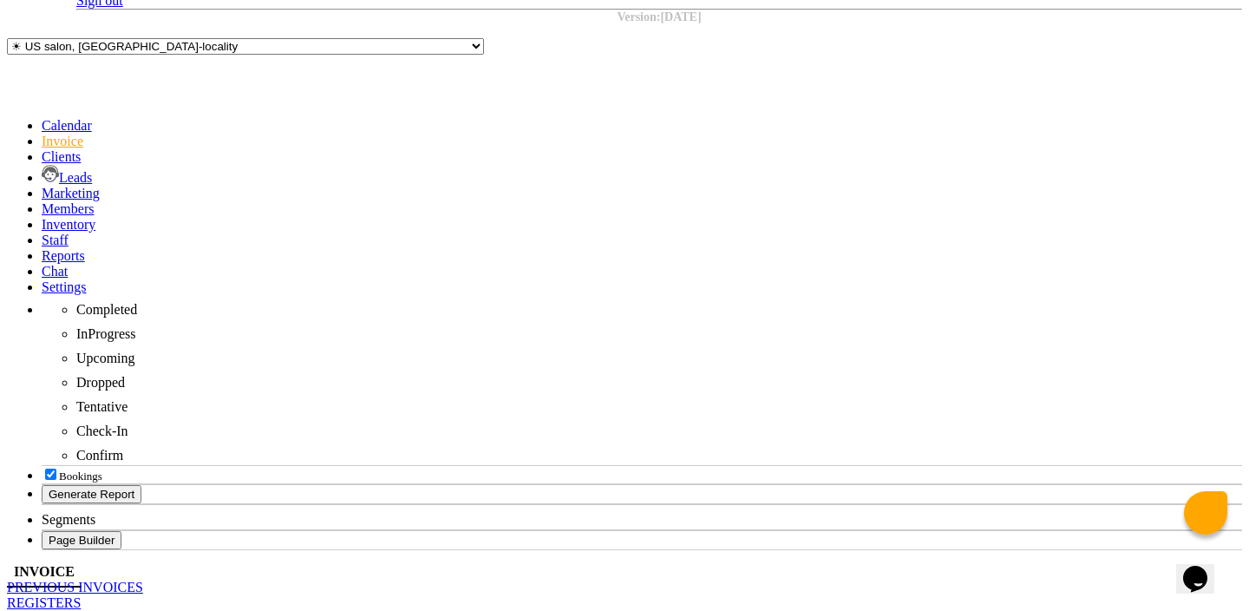
checkbox input "false"
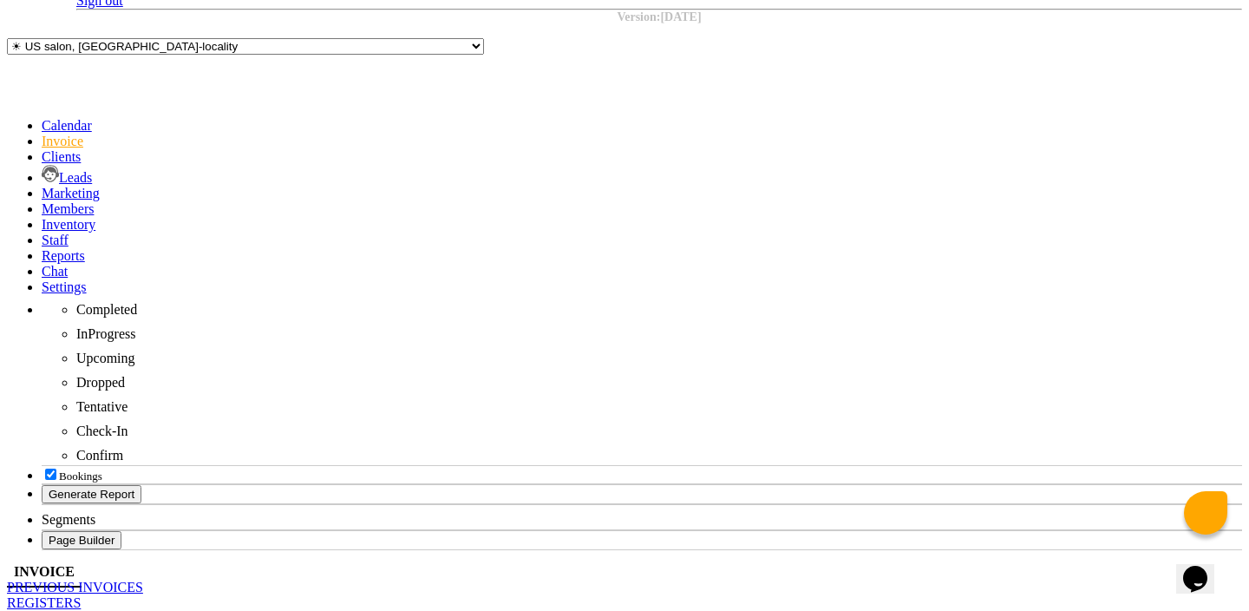
checkbox input "false"
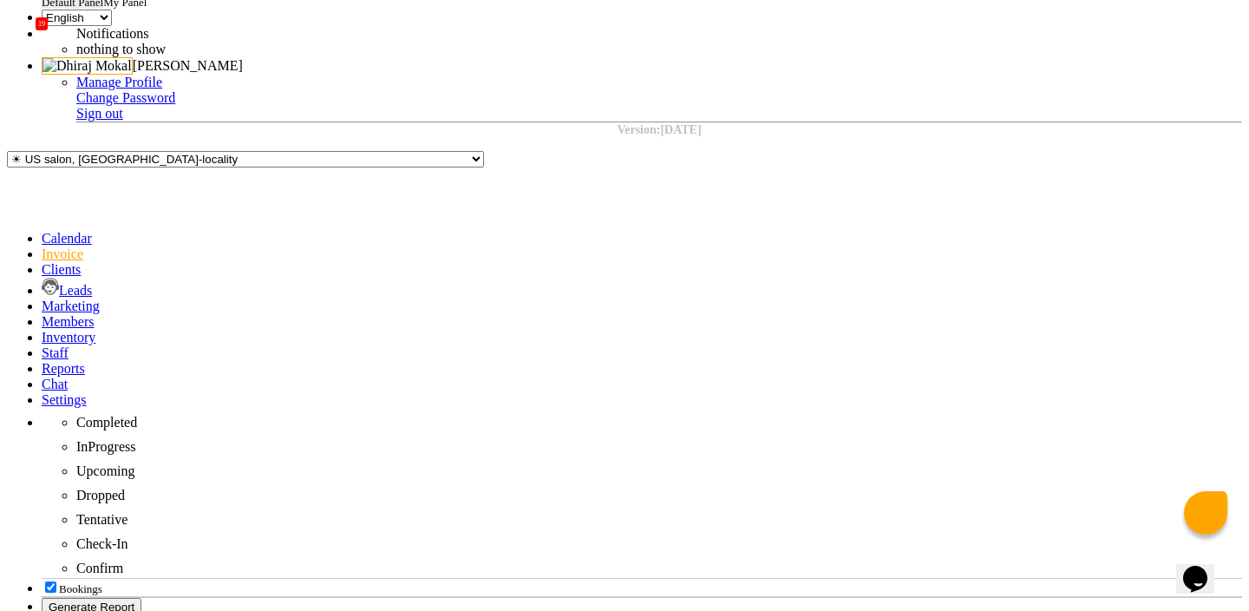
scroll to position [0, 0]
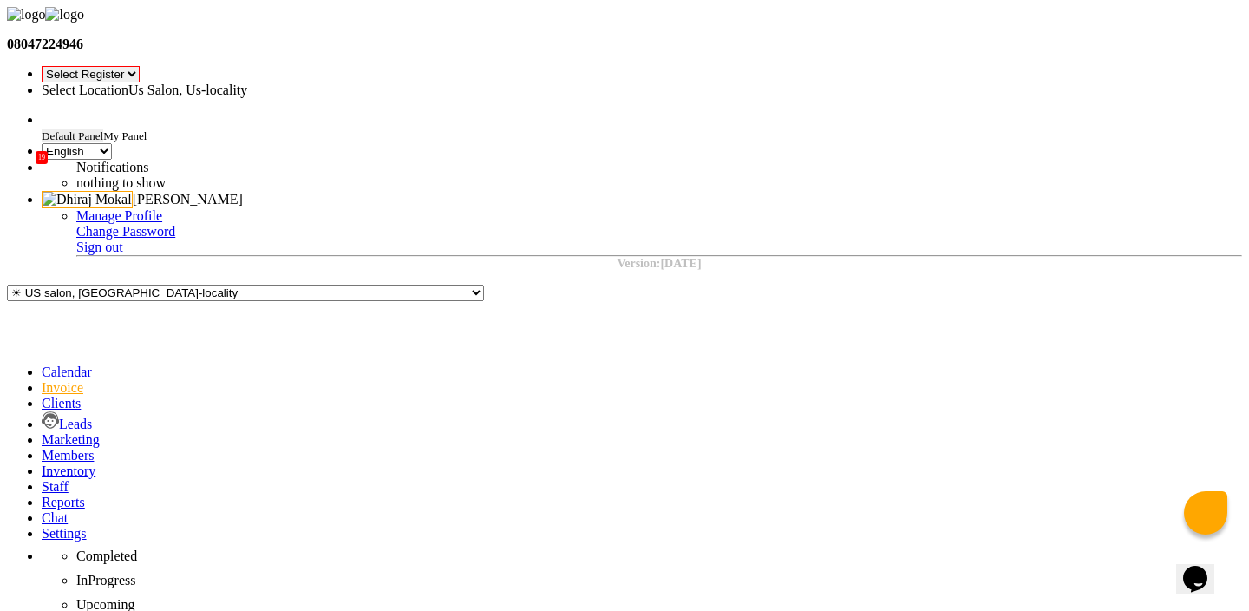
click at [140, 66] on select "Select Register Ganesh123 Us Salon , 1" at bounding box center [91, 74] width 98 height 16
select select "38"
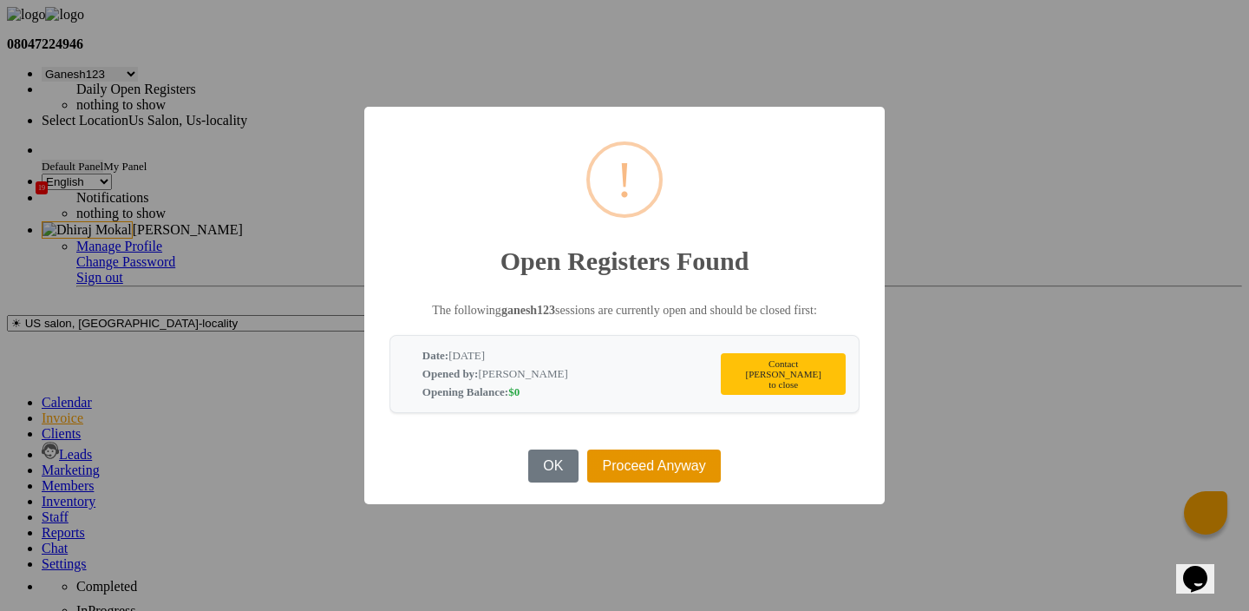
click at [657, 461] on button "Proceed Anyway" at bounding box center [654, 465] width 134 height 33
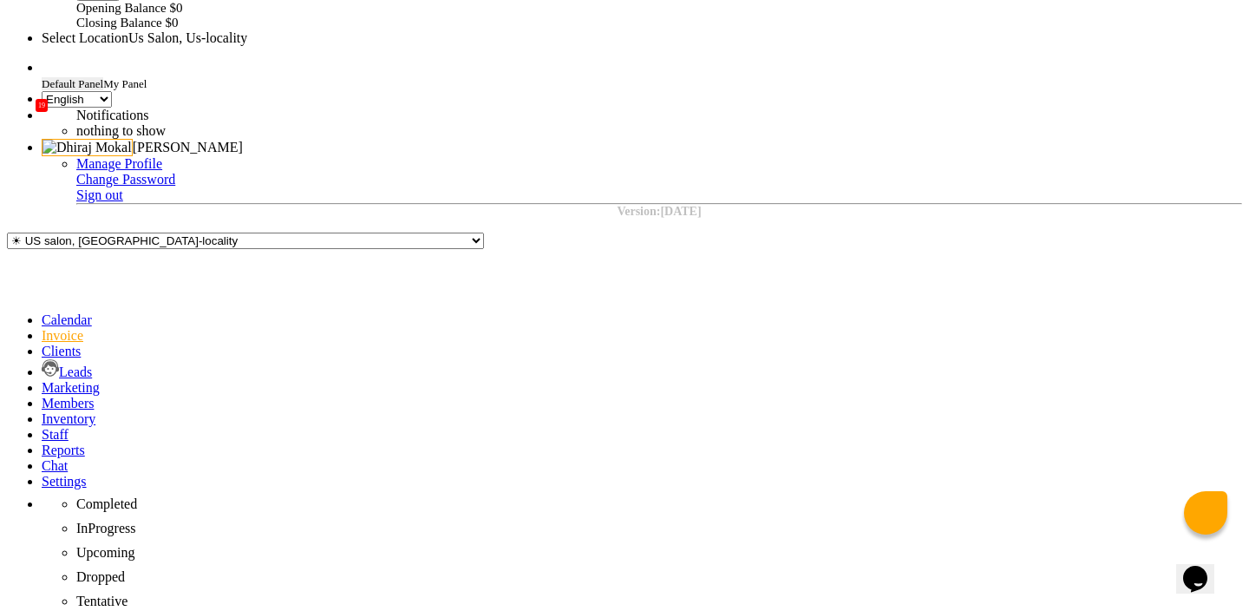
scroll to position [246, 0]
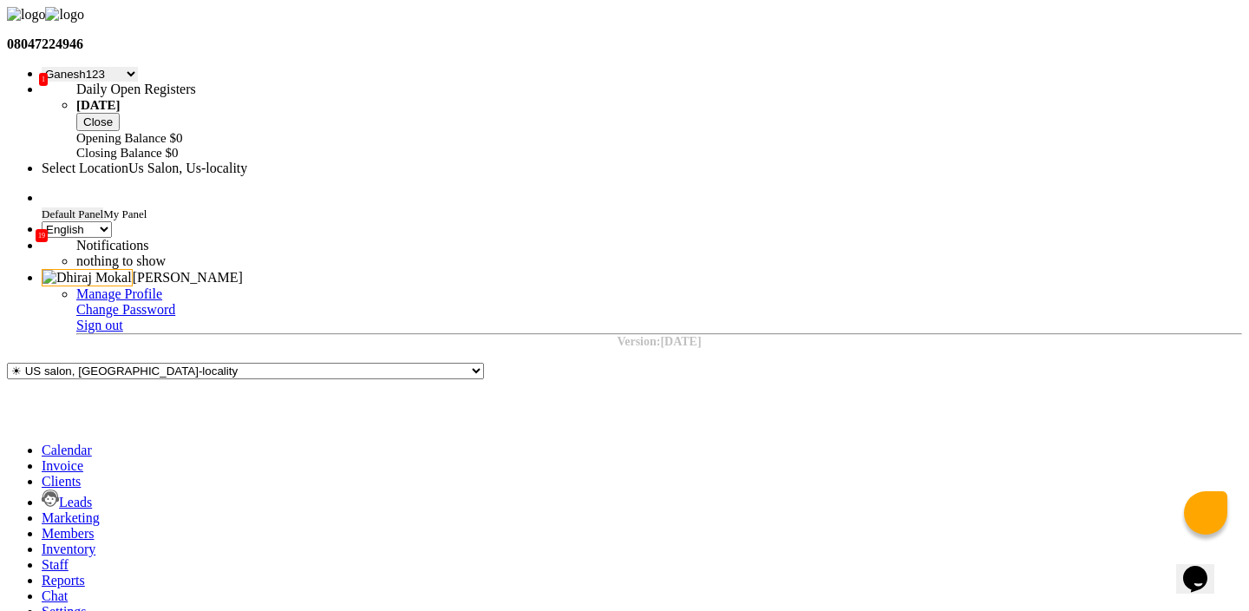
click at [345, 162] on input "text" at bounding box center [194, 168] width 304 height 13
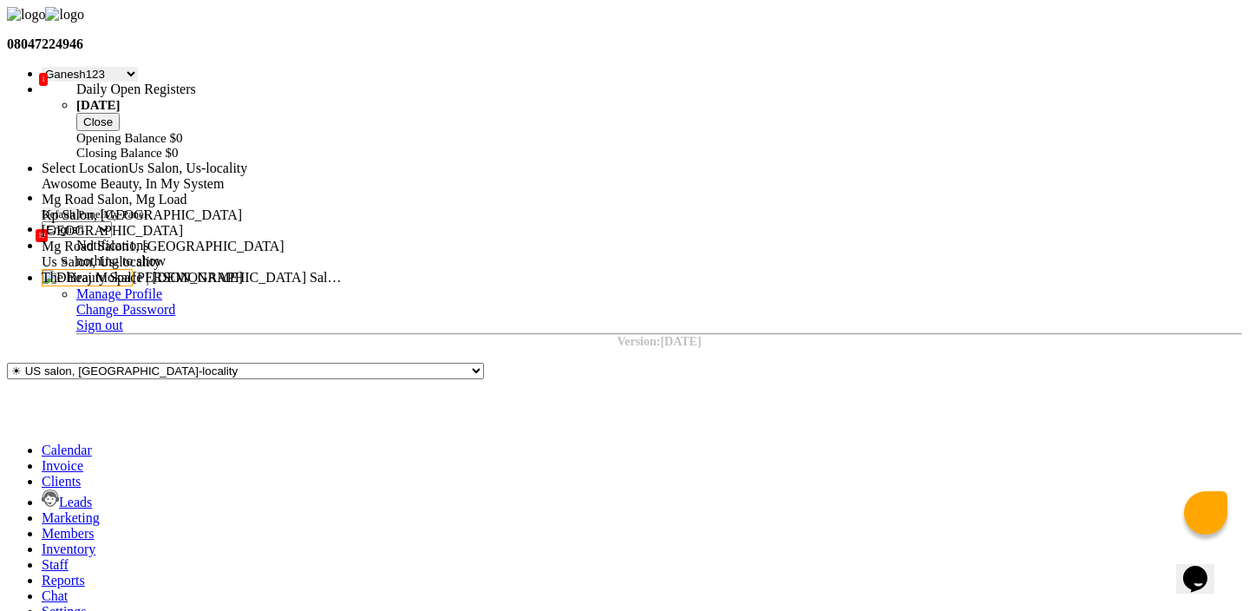
click at [345, 207] on div "Kp Salon, [GEOGRAPHIC_DATA]" at bounding box center [194, 215] width 304 height 16
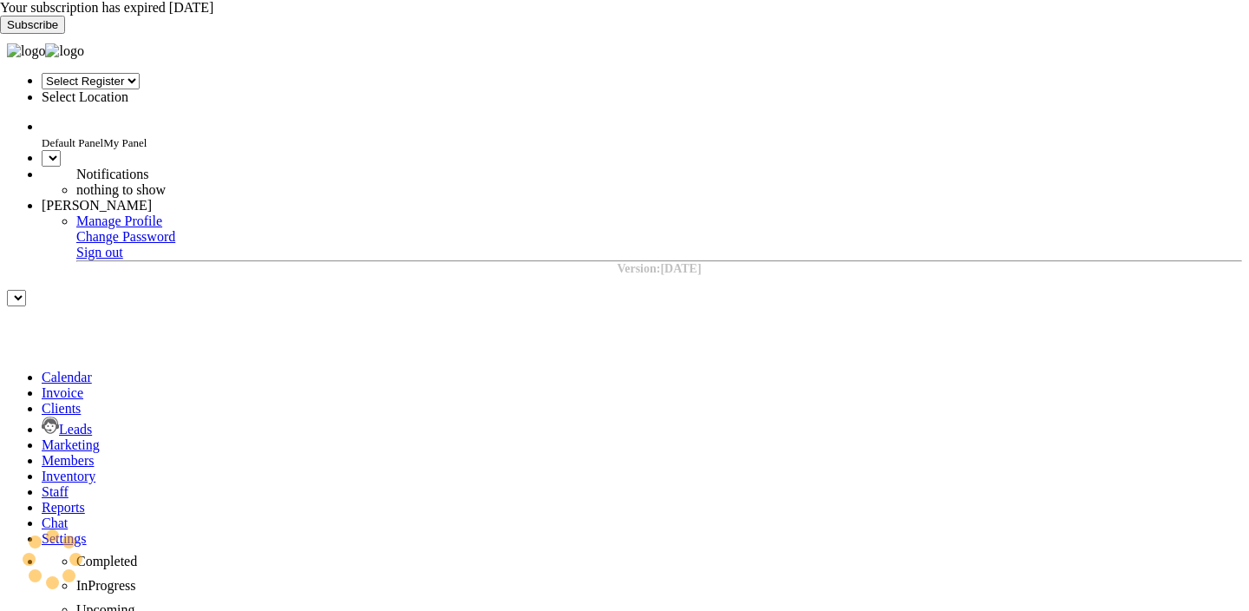
select select "15"
select select "en"
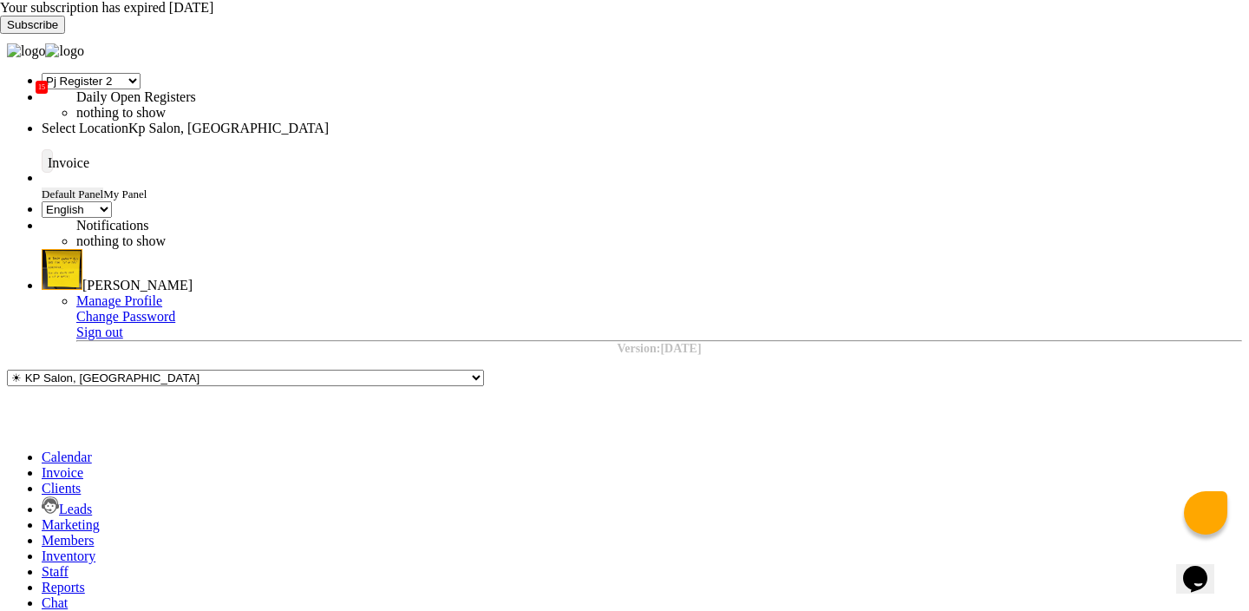
click at [42, 465] on span at bounding box center [42, 472] width 0 height 15
select select "service"
type input "0980"
select select "554"
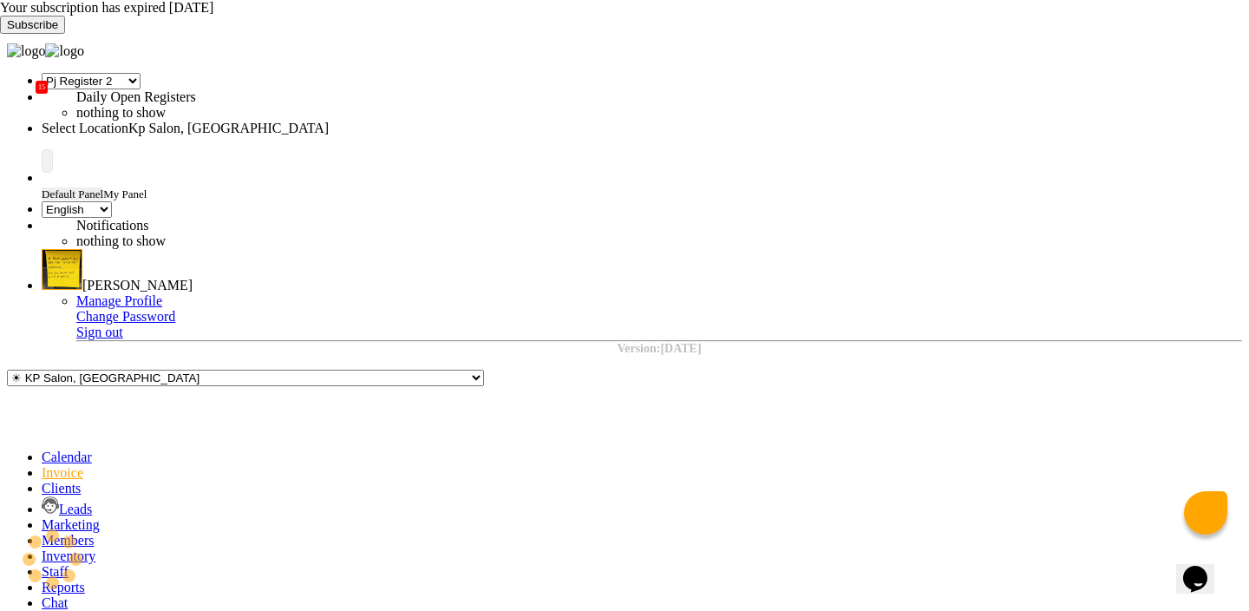
type input "Dh"
select select "product"
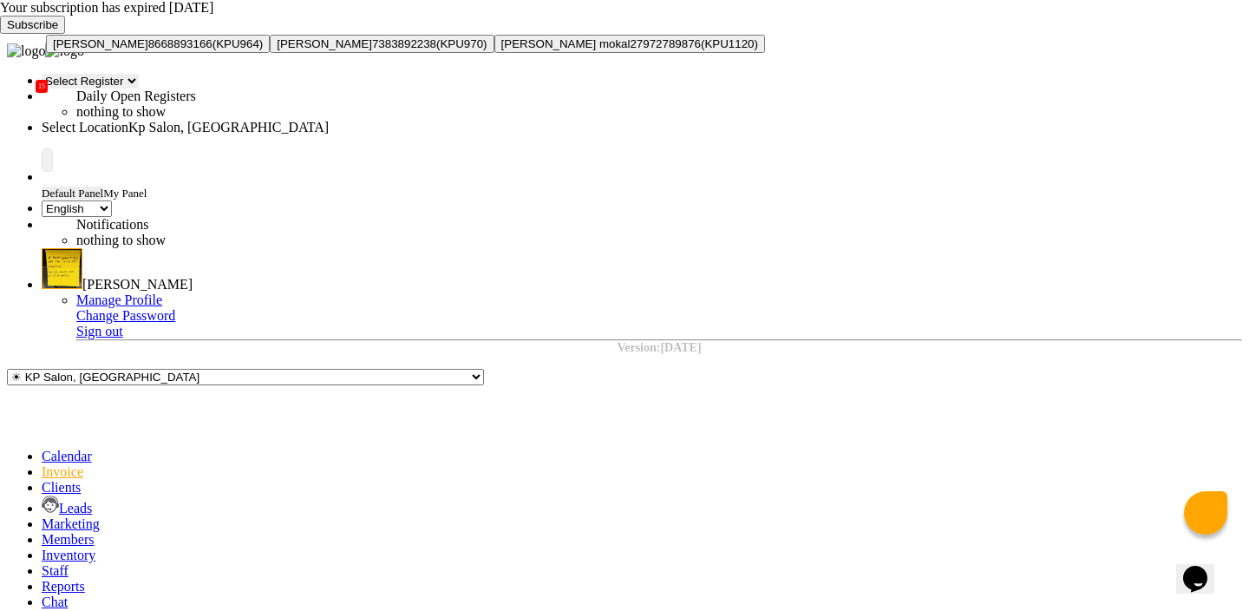
click at [148, 50] on span "[PERSON_NAME]" at bounding box center [100, 43] width 95 height 13
type input "8668893166"
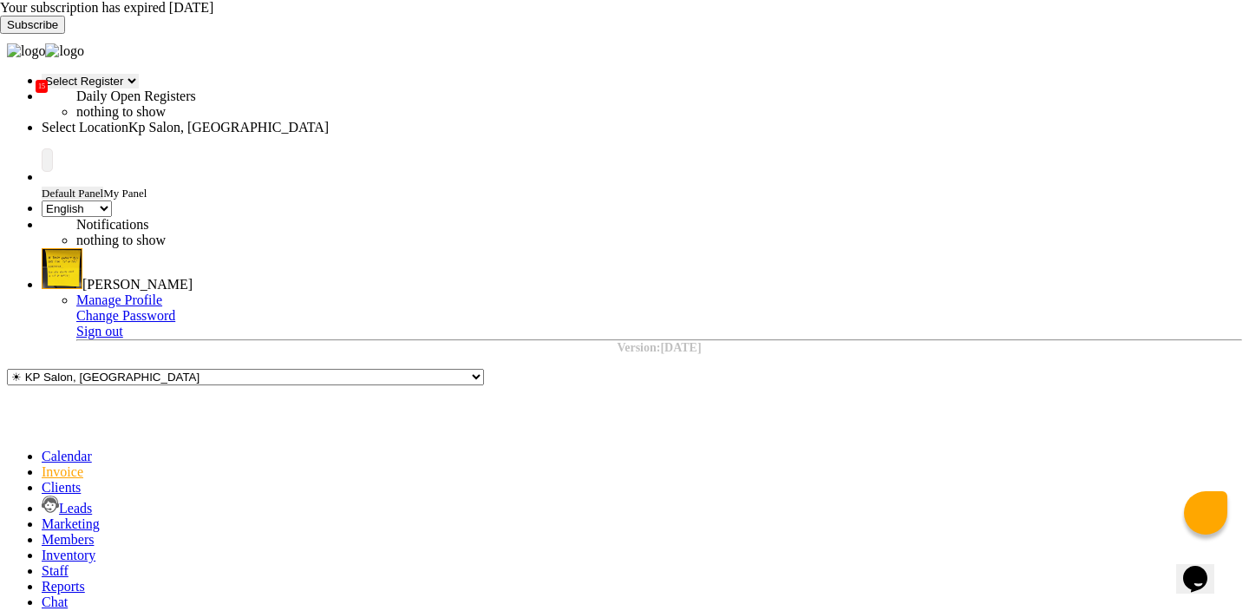
select select "4: Object"
checkbox input "false"
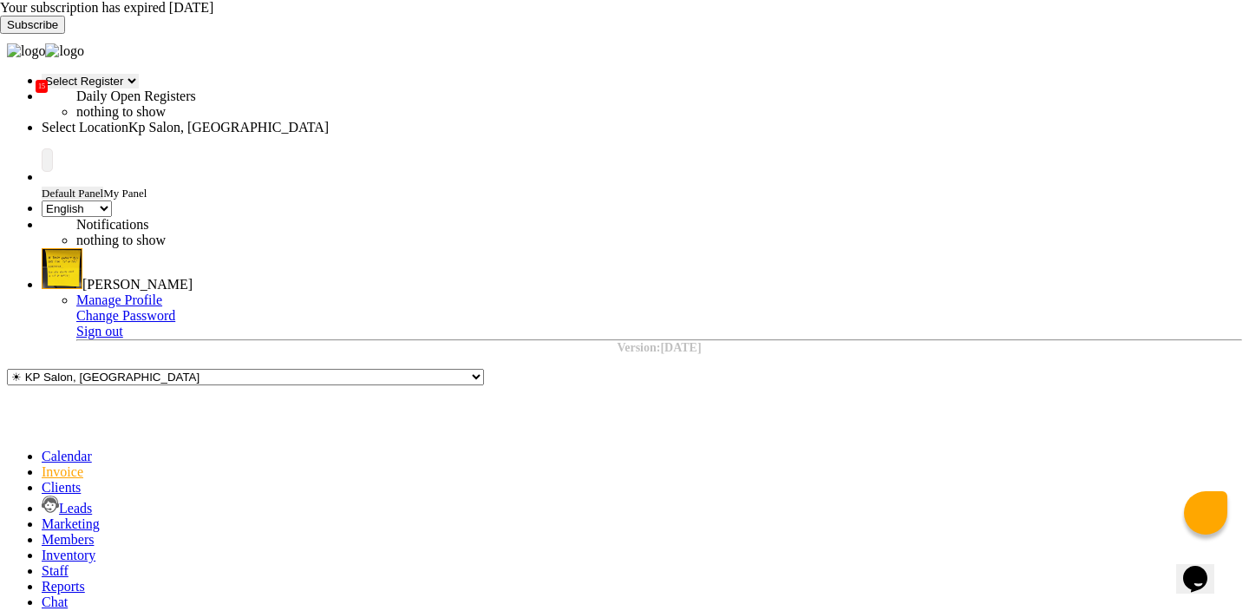
select select "1019"
checkbox input "false"
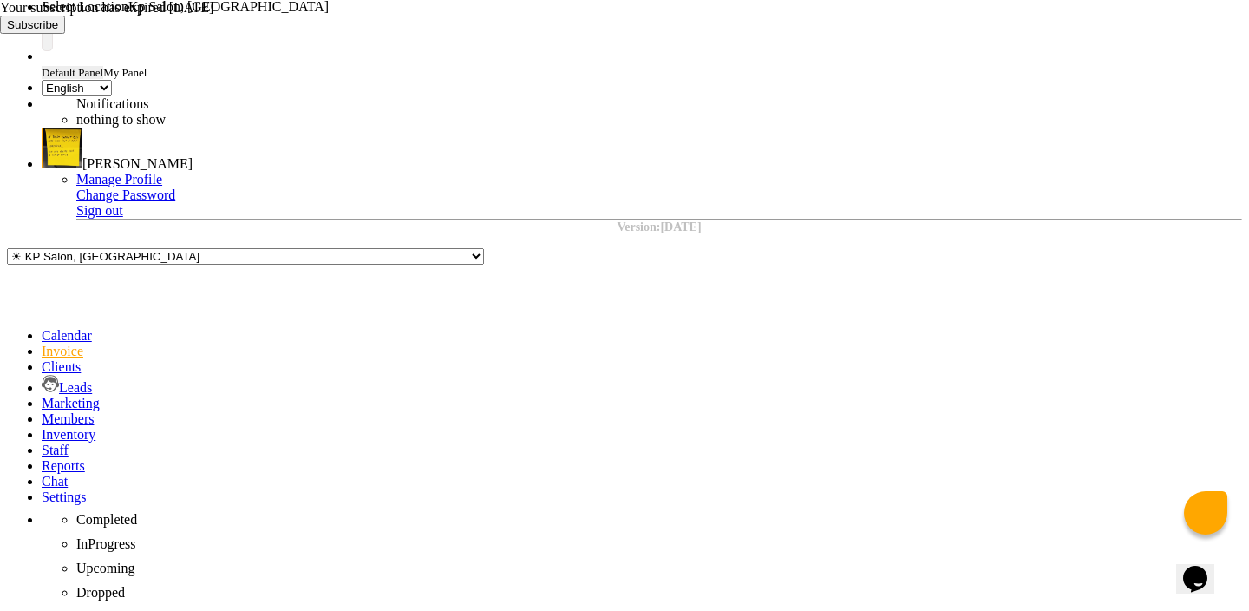
scroll to position [145, 0]
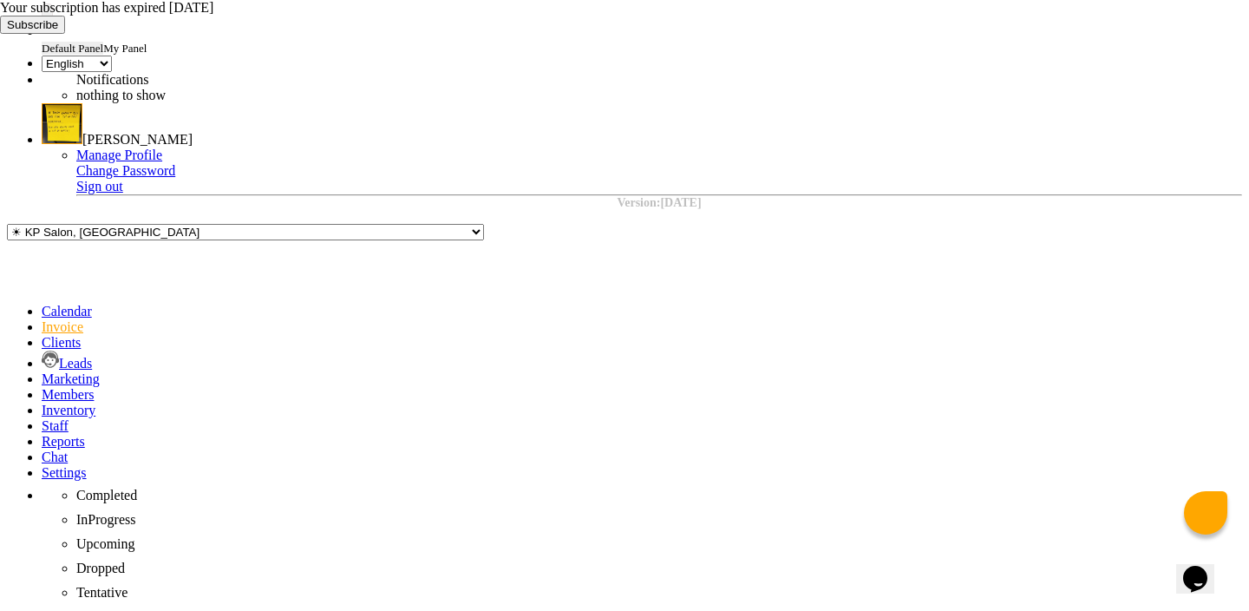
type textarea "test"
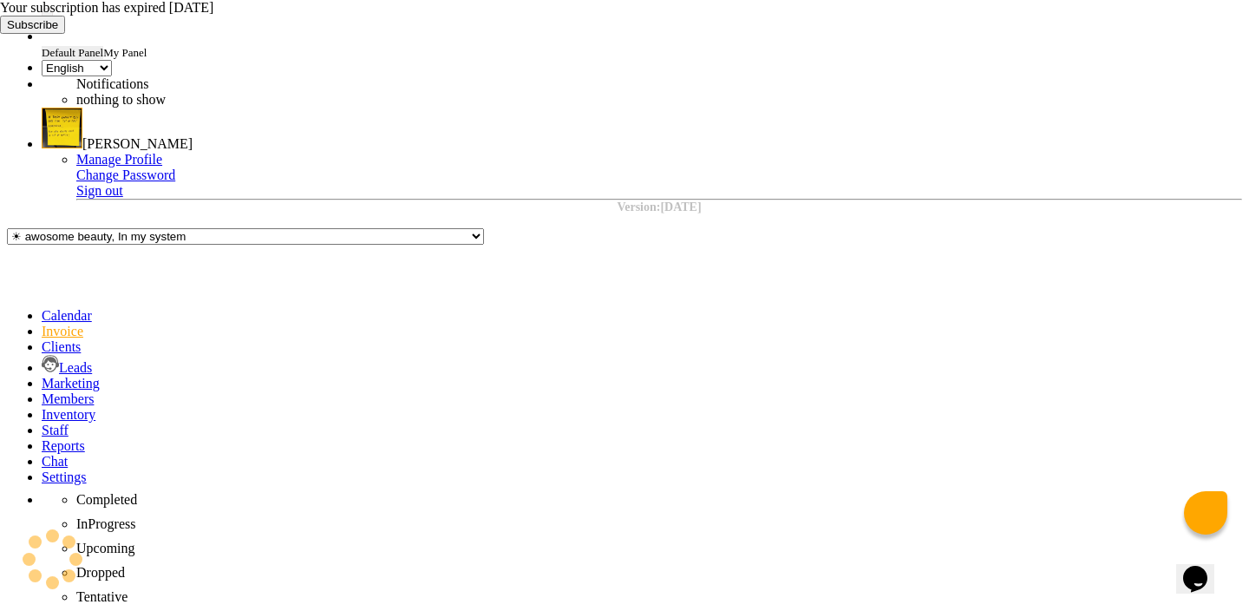
scroll to position [0, 0]
